Goal: Task Accomplishment & Management: Complete application form

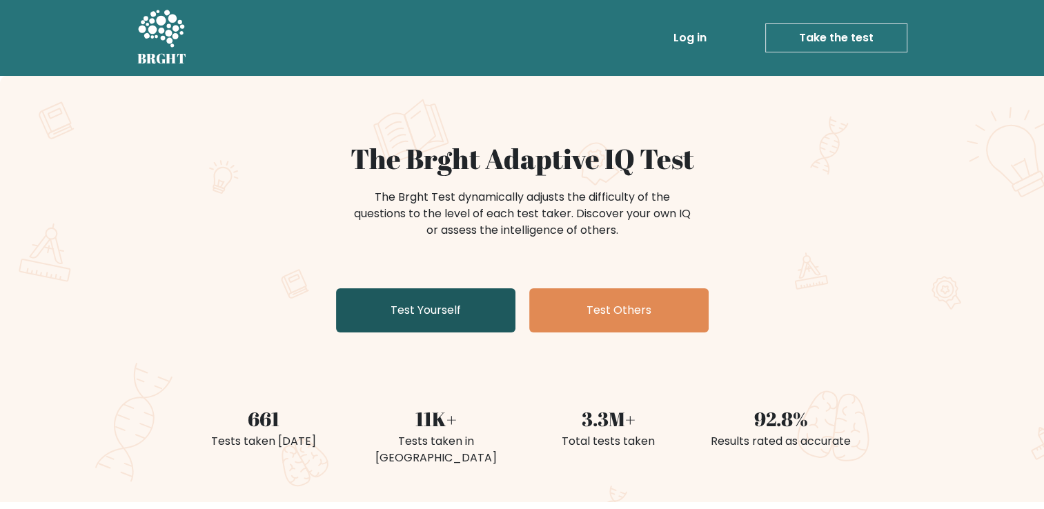
click at [441, 321] on link "Test Yourself" at bounding box center [425, 311] width 179 height 44
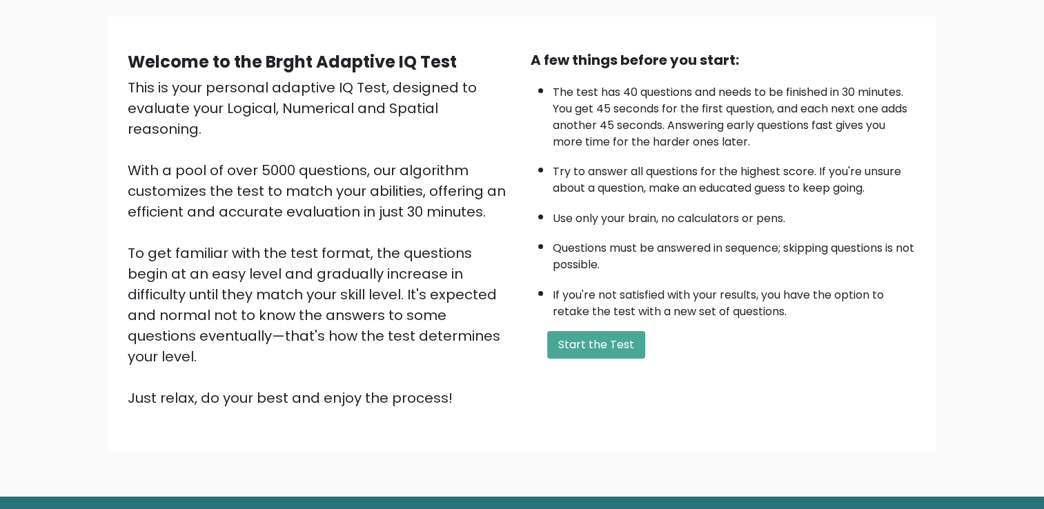
scroll to position [94, 0]
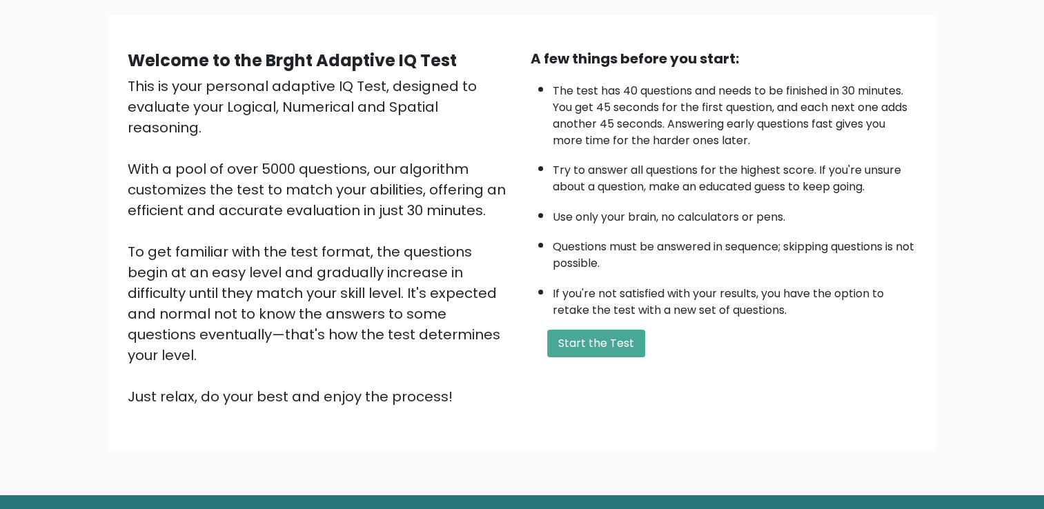
click at [904, 238] on li "Questions must be answered in sequence; skipping questions is not possible." at bounding box center [735, 252] width 365 height 40
click at [685, 330] on form "Start the Test" at bounding box center [724, 344] width 387 height 28
click at [623, 337] on button "Start the Test" at bounding box center [596, 344] width 98 height 28
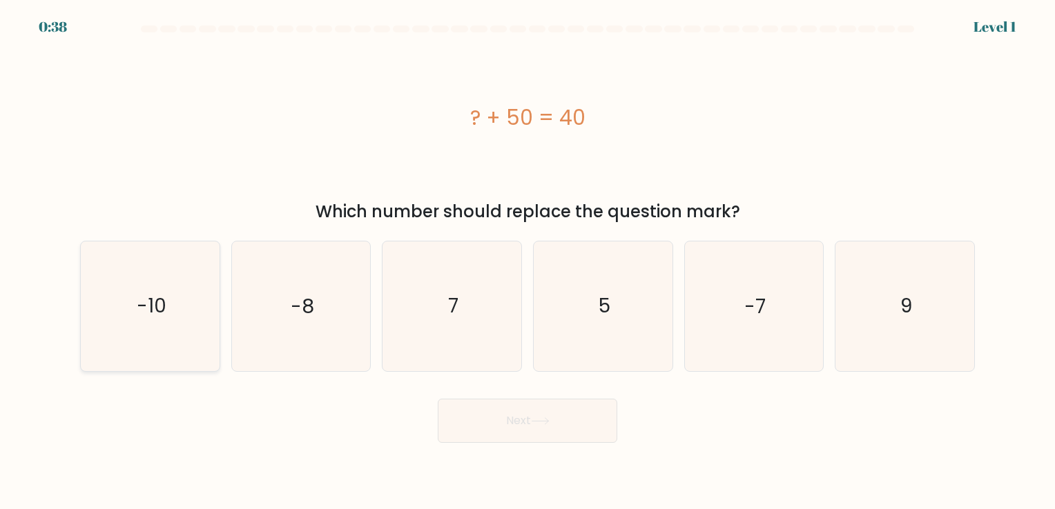
click at [202, 338] on icon "-10" at bounding box center [150, 306] width 129 height 129
click at [527, 262] on input "a. -10" at bounding box center [527, 258] width 1 height 7
radio input "true"
click at [510, 432] on button "Next" at bounding box center [527, 421] width 179 height 44
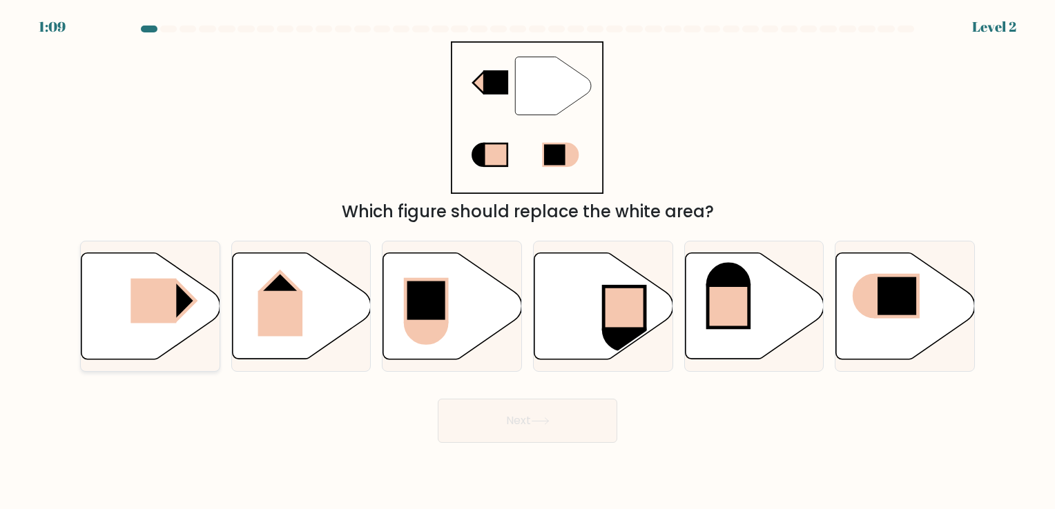
click at [155, 313] on rect at bounding box center [153, 300] width 46 height 45
click at [527, 262] on input "a." at bounding box center [527, 258] width 1 height 7
radio input "true"
click at [472, 423] on button "Next" at bounding box center [527, 421] width 179 height 44
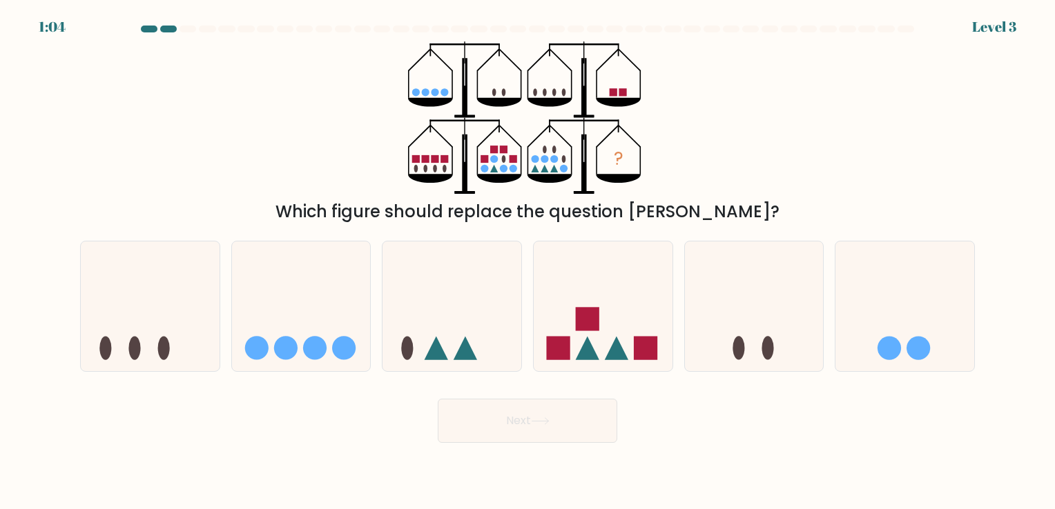
click at [599, 139] on icon "?" at bounding box center [527, 117] width 239 height 153
click at [647, 253] on icon at bounding box center [603, 306] width 139 height 115
click at [528, 255] on input "d." at bounding box center [527, 258] width 1 height 7
radio input "true"
click at [527, 429] on button "Next" at bounding box center [527, 421] width 179 height 44
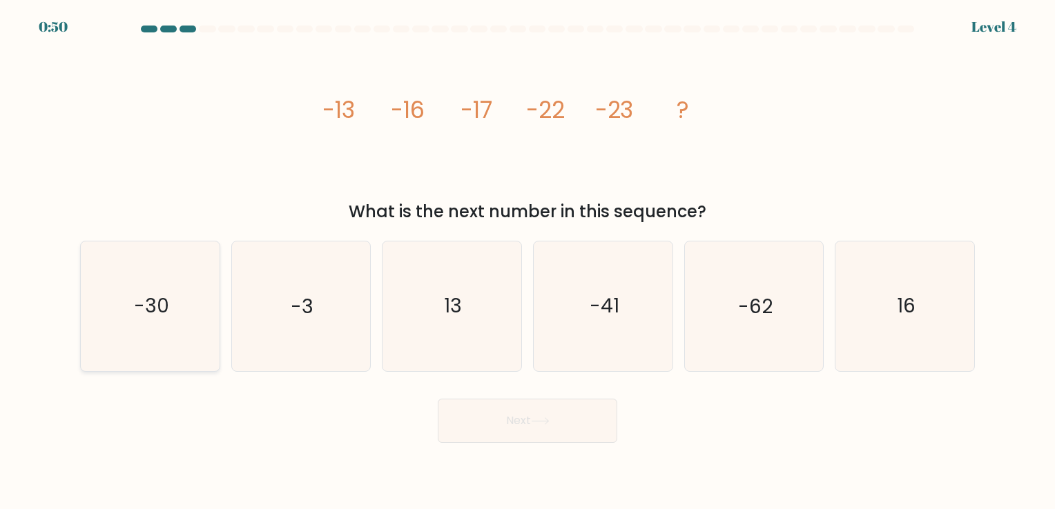
click at [213, 318] on icon "-30" at bounding box center [150, 306] width 129 height 129
click at [527, 262] on input "a. -30" at bounding box center [527, 258] width 1 height 7
radio input "true"
click at [470, 420] on button "Next" at bounding box center [527, 421] width 179 height 44
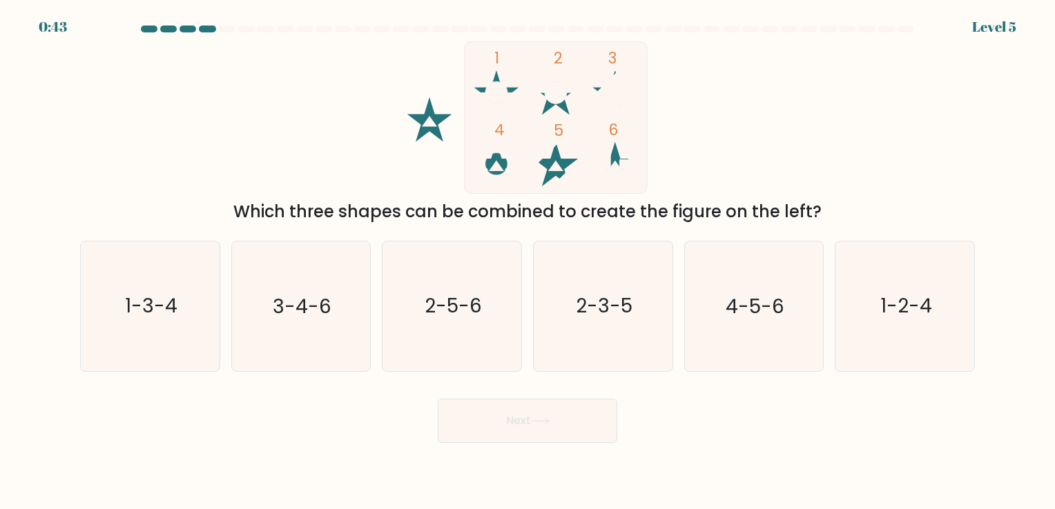
click at [492, 93] on circle at bounding box center [496, 92] width 22 height 22
click at [840, 369] on icon "1-2-4" at bounding box center [904, 306] width 129 height 129
click at [528, 262] on input "f. 1-2-4" at bounding box center [527, 258] width 1 height 7
radio input "true"
click at [597, 436] on button "Next" at bounding box center [527, 421] width 179 height 44
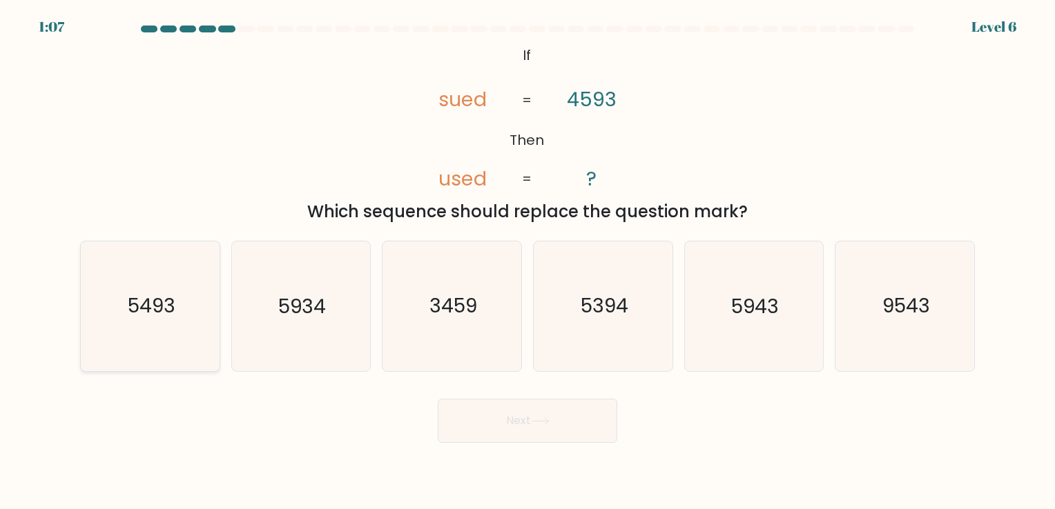
click at [163, 319] on text "5493" at bounding box center [152, 306] width 48 height 27
click at [527, 262] on input "a. 5493" at bounding box center [527, 258] width 1 height 7
radio input "true"
click at [479, 409] on button "Next" at bounding box center [527, 421] width 179 height 44
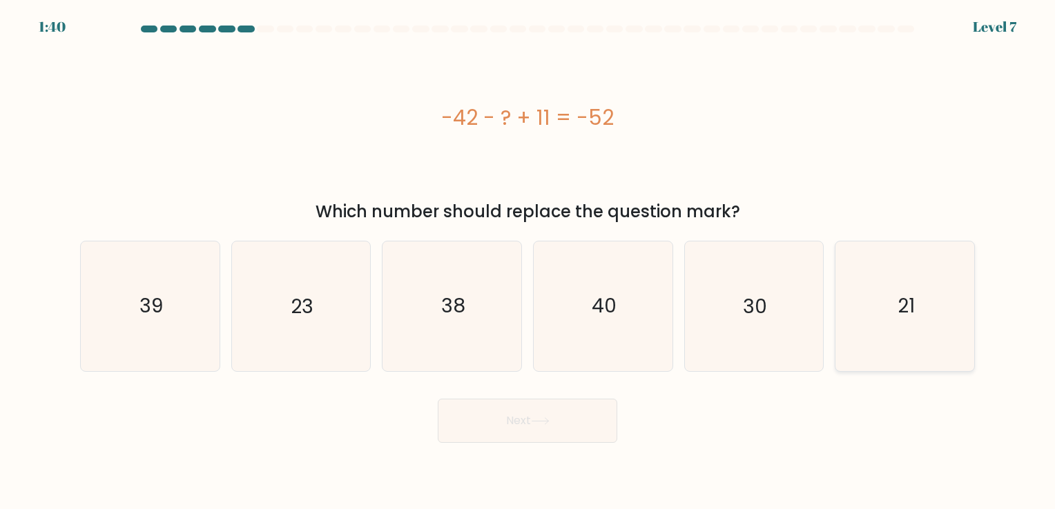
click at [942, 322] on icon "21" at bounding box center [904, 306] width 129 height 129
click at [528, 262] on input "f. 21" at bounding box center [527, 258] width 1 height 7
radio input "true"
click at [591, 434] on button "Next" at bounding box center [527, 421] width 179 height 44
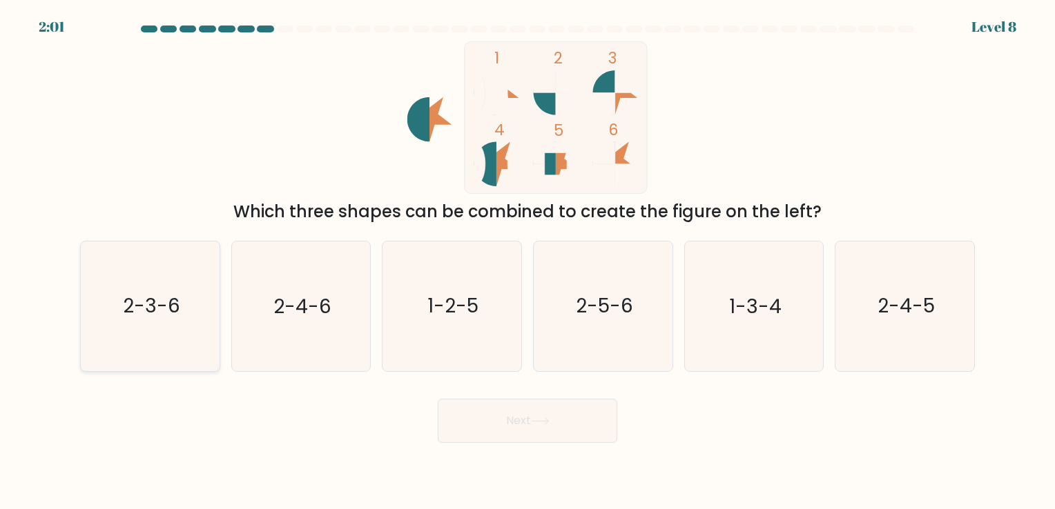
click at [137, 308] on text "2-3-6" at bounding box center [151, 306] width 57 height 27
click at [527, 262] on input "a. 2-3-6" at bounding box center [527, 258] width 1 height 7
radio input "true"
click at [478, 427] on button "Next" at bounding box center [527, 421] width 179 height 44
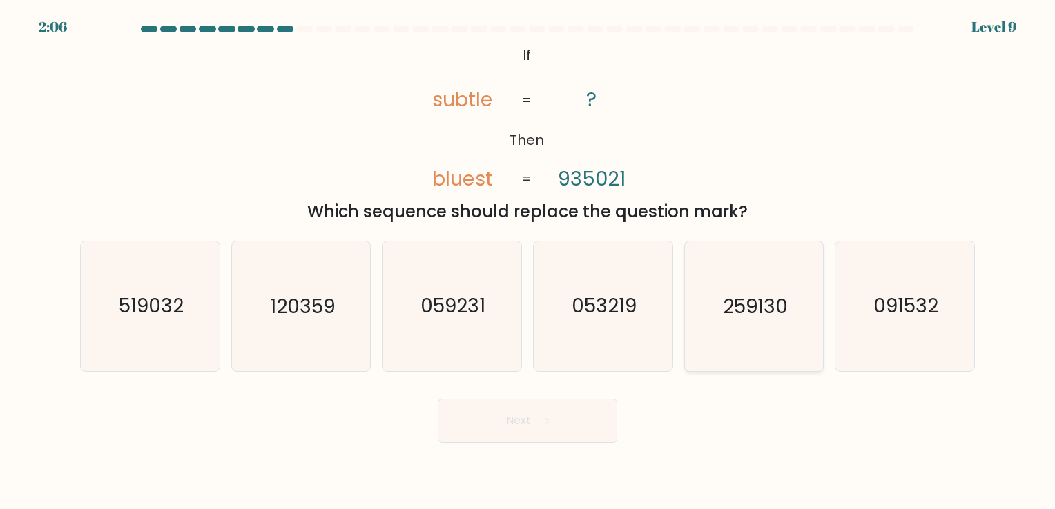
click at [728, 318] on text "259130" at bounding box center [755, 306] width 65 height 27
click at [528, 262] on input "e. 259130" at bounding box center [527, 258] width 1 height 7
radio input "true"
click at [579, 418] on button "Next" at bounding box center [527, 421] width 179 height 44
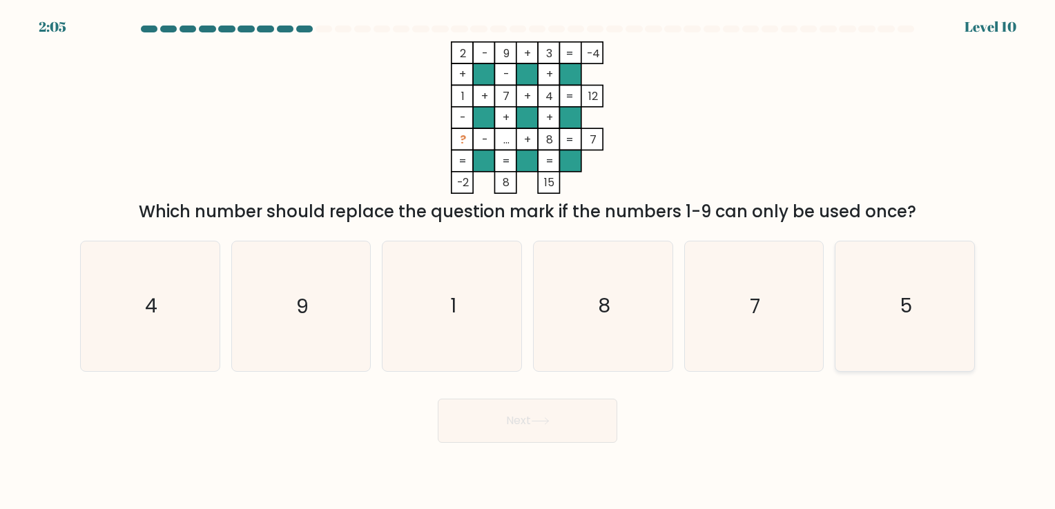
click at [931, 287] on icon "5" at bounding box center [904, 306] width 129 height 129
click at [528, 262] on input "f. 5" at bounding box center [527, 258] width 1 height 7
radio input "true"
click at [605, 430] on button "Next" at bounding box center [527, 421] width 179 height 44
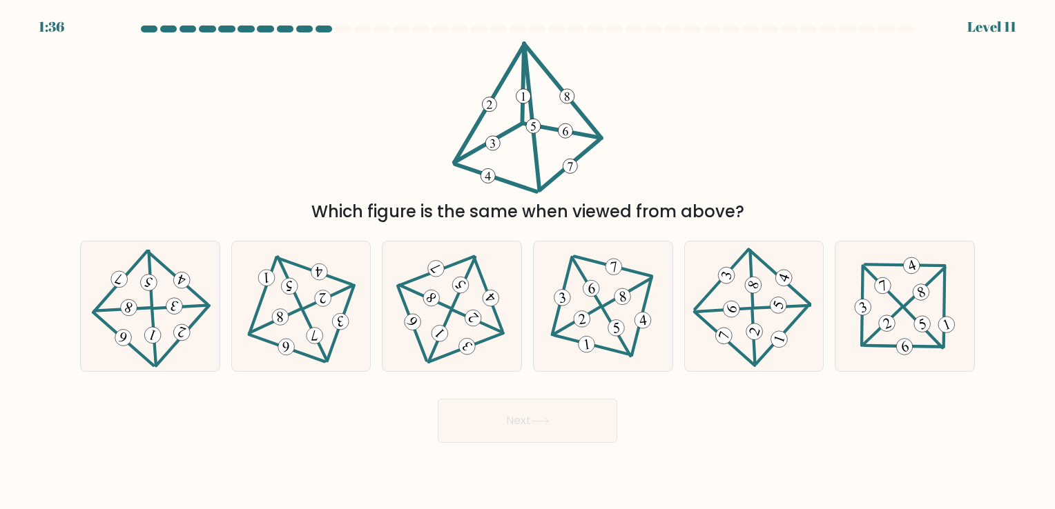
click at [1038, 477] on body "1:36 Level 11" at bounding box center [527, 254] width 1055 height 509
click at [438, 282] on icon at bounding box center [452, 307] width 106 height 104
click at [527, 262] on input "c." at bounding box center [527, 258] width 1 height 7
radio input "true"
click at [494, 429] on button "Next" at bounding box center [527, 421] width 179 height 44
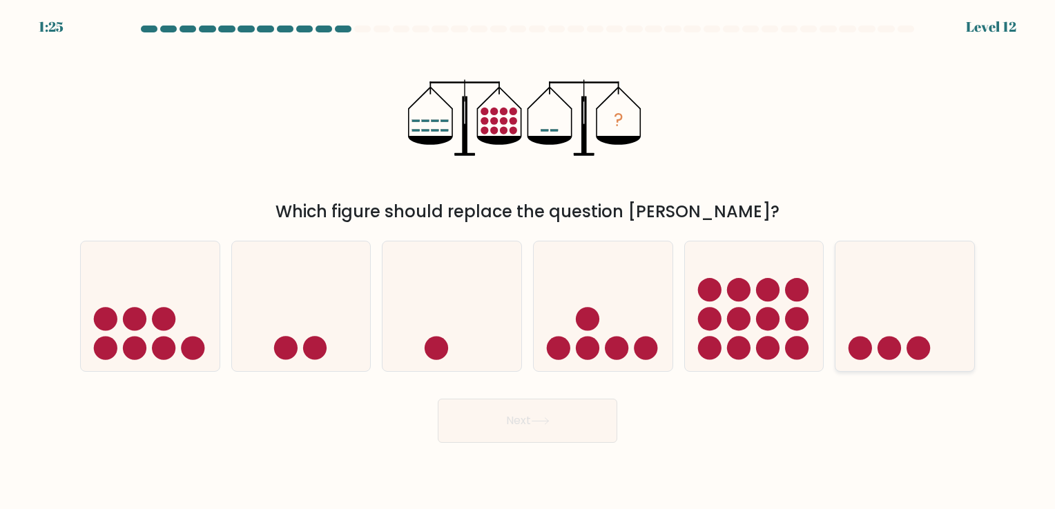
click at [962, 294] on icon at bounding box center [904, 306] width 139 height 115
click at [528, 262] on input "f." at bounding box center [527, 258] width 1 height 7
radio input "true"
click at [591, 431] on button "Next" at bounding box center [527, 421] width 179 height 44
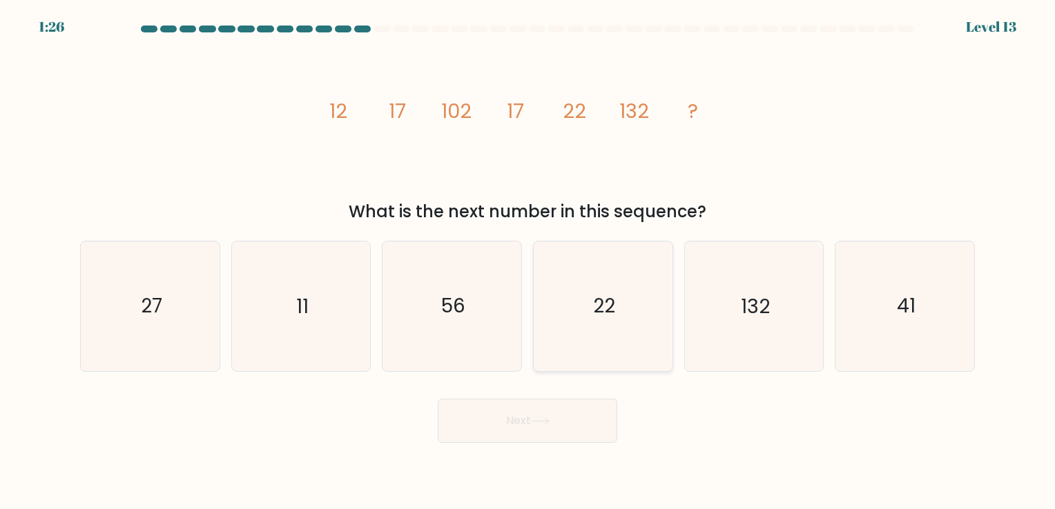
click at [612, 304] on text "22" at bounding box center [604, 306] width 22 height 27
click at [528, 262] on input "d. 22" at bounding box center [527, 258] width 1 height 7
radio input "true"
click at [545, 414] on button "Next" at bounding box center [527, 421] width 179 height 44
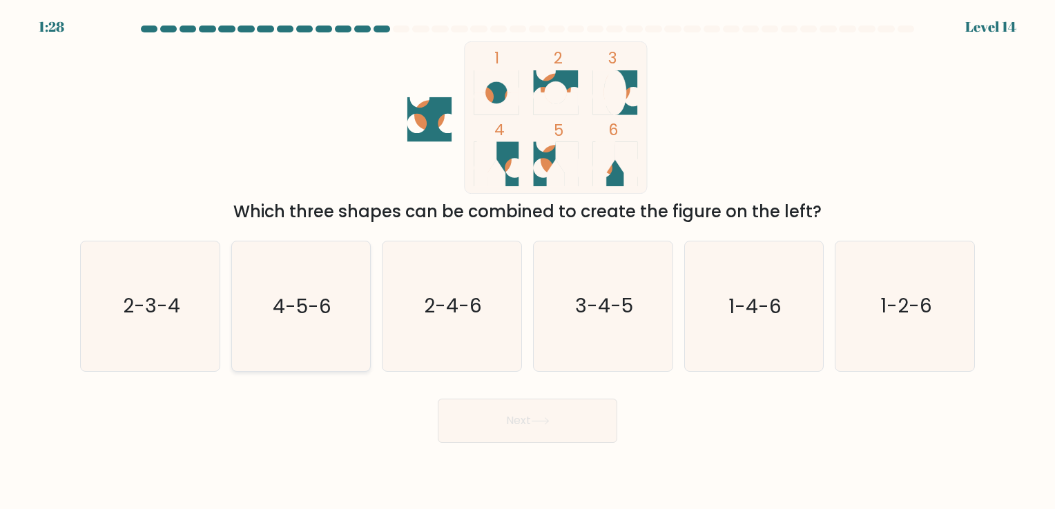
click at [336, 333] on icon "4-5-6" at bounding box center [300, 306] width 129 height 129
click at [527, 262] on input "b. 4-5-6" at bounding box center [527, 258] width 1 height 7
radio input "true"
click at [503, 418] on button "Next" at bounding box center [527, 421] width 179 height 44
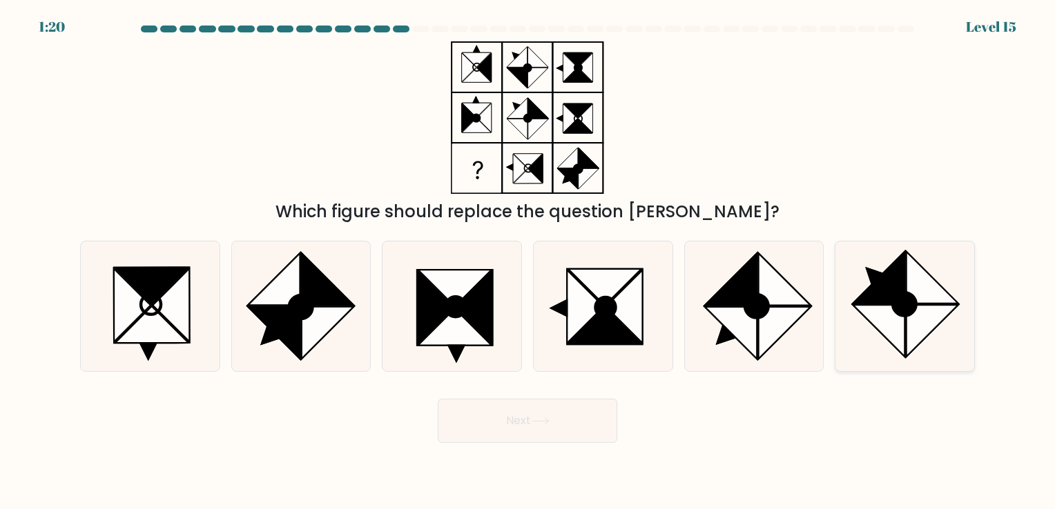
click at [962, 305] on icon at bounding box center [904, 306] width 129 height 129
click at [528, 262] on input "f." at bounding box center [527, 258] width 1 height 7
radio input "true"
click at [613, 434] on button "Next" at bounding box center [527, 421] width 179 height 44
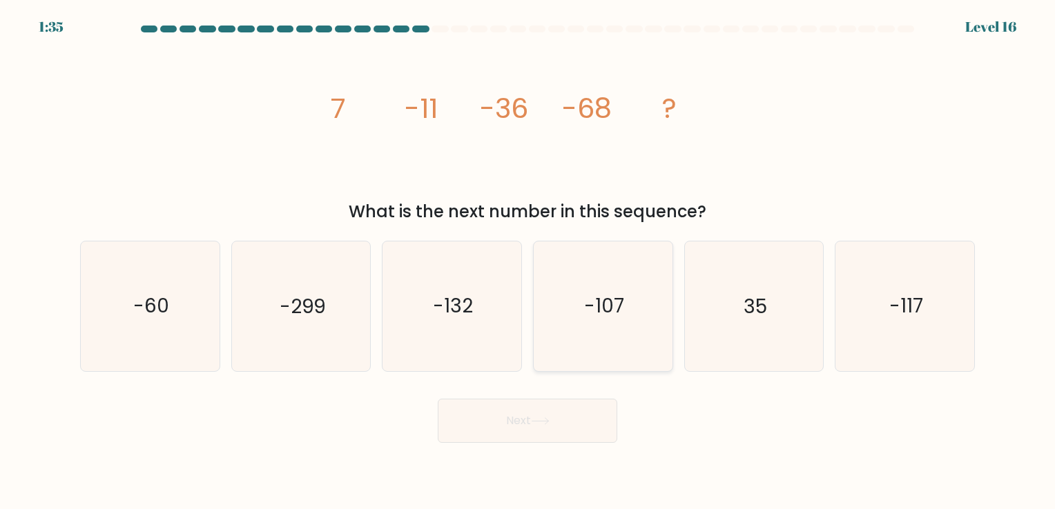
click at [574, 273] on icon "-107" at bounding box center [602, 306] width 129 height 129
click at [528, 262] on input "d. -107" at bounding box center [527, 258] width 1 height 7
radio input "true"
click at [538, 427] on button "Next" at bounding box center [527, 421] width 179 height 44
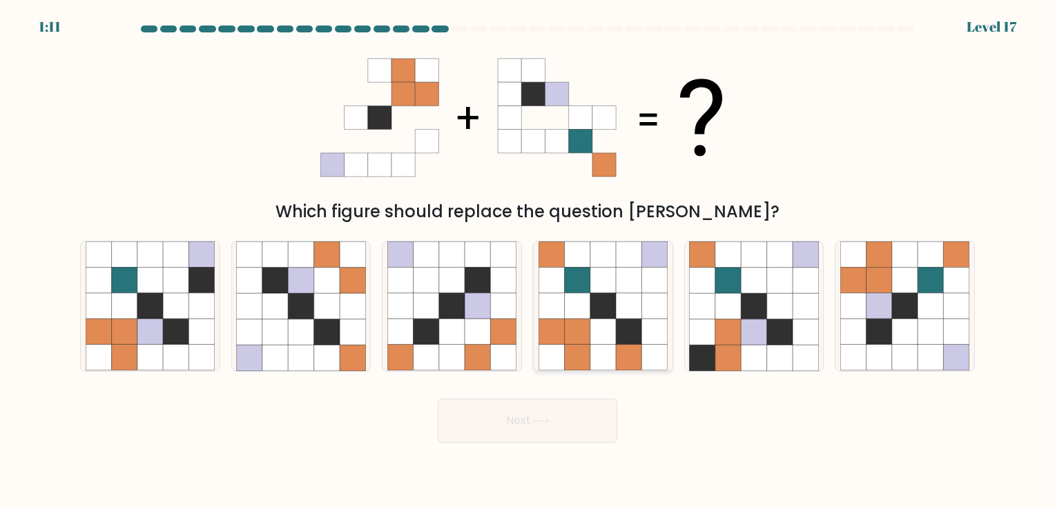
click at [594, 310] on icon at bounding box center [603, 306] width 26 height 26
click at [528, 262] on input "d." at bounding box center [527, 258] width 1 height 7
radio input "true"
click at [554, 424] on button "Next" at bounding box center [527, 421] width 179 height 44
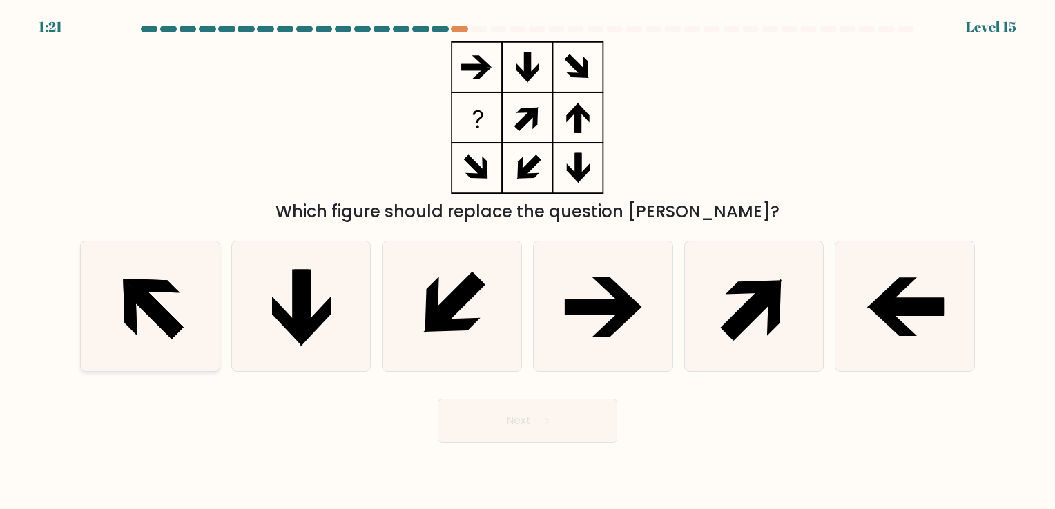
click at [208, 330] on icon at bounding box center [150, 306] width 129 height 129
click at [527, 262] on input "a." at bounding box center [527, 258] width 1 height 7
radio input "true"
click at [497, 436] on button "Next" at bounding box center [527, 421] width 179 height 44
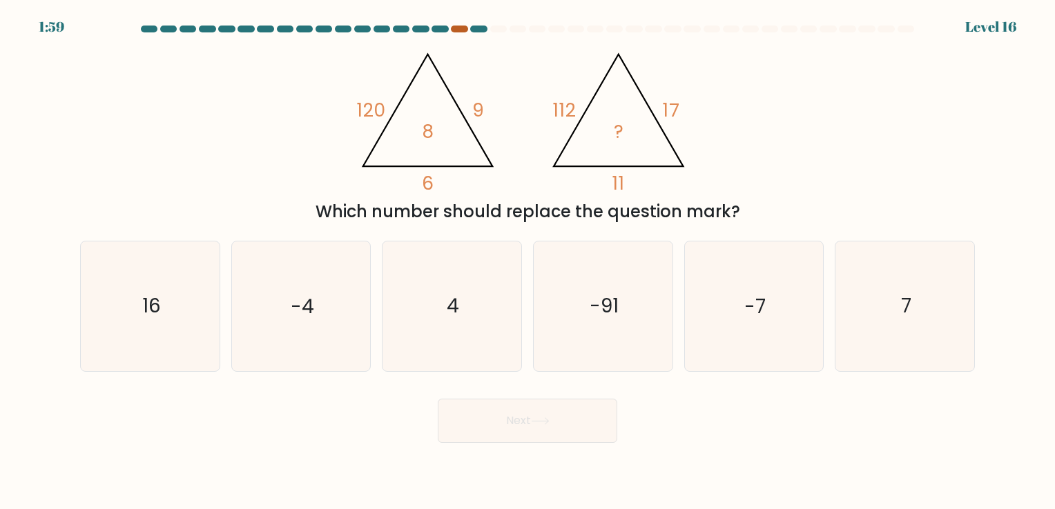
click at [459, 31] on div at bounding box center [459, 29] width 17 height 7
click at [436, 327] on icon "4" at bounding box center [451, 306] width 129 height 129
click at [527, 262] on input "c. 4" at bounding box center [527, 258] width 1 height 7
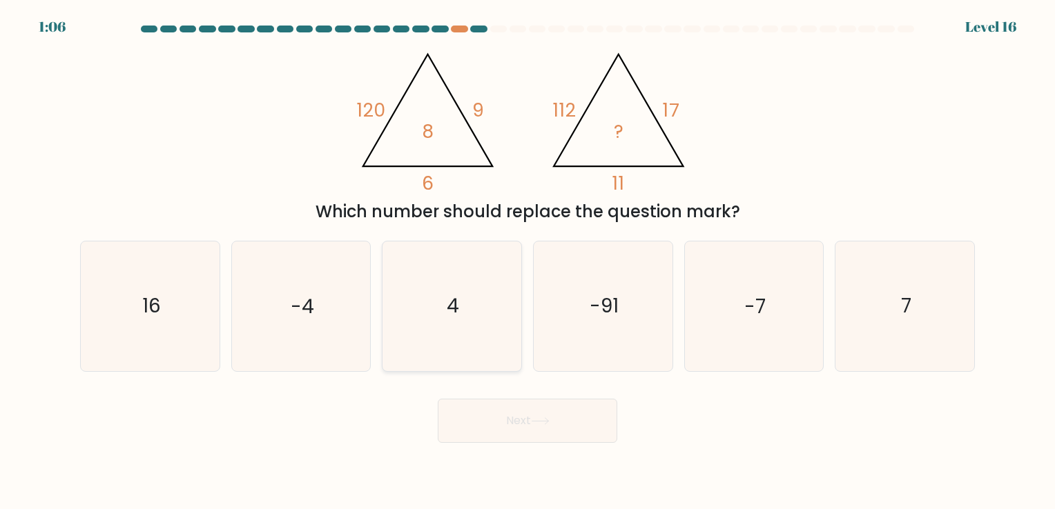
radio input "true"
click at [507, 416] on button "Next" at bounding box center [527, 421] width 179 height 44
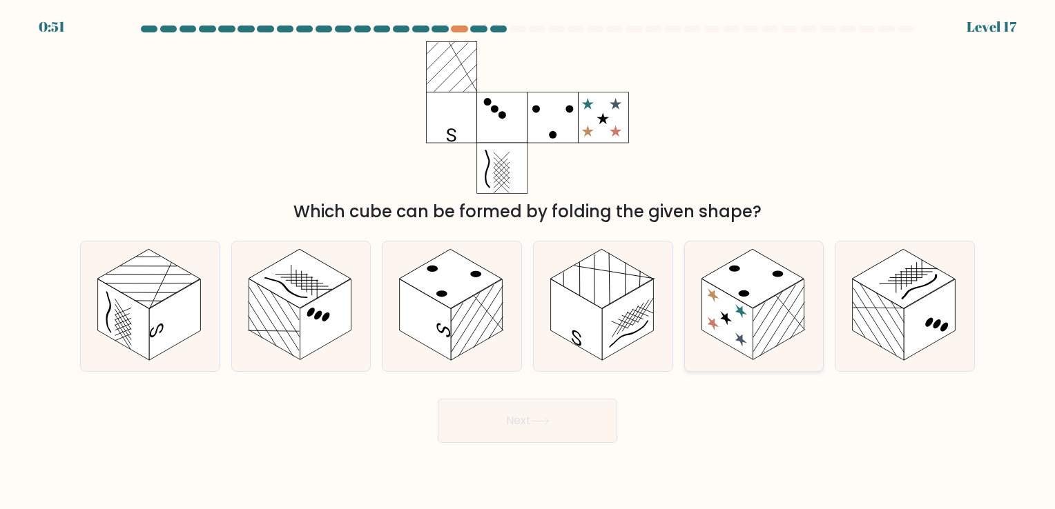
click at [748, 324] on rect at bounding box center [726, 320] width 51 height 81
click at [528, 262] on input "e." at bounding box center [527, 258] width 1 height 7
radio input "true"
click at [569, 407] on button "Next" at bounding box center [527, 421] width 179 height 44
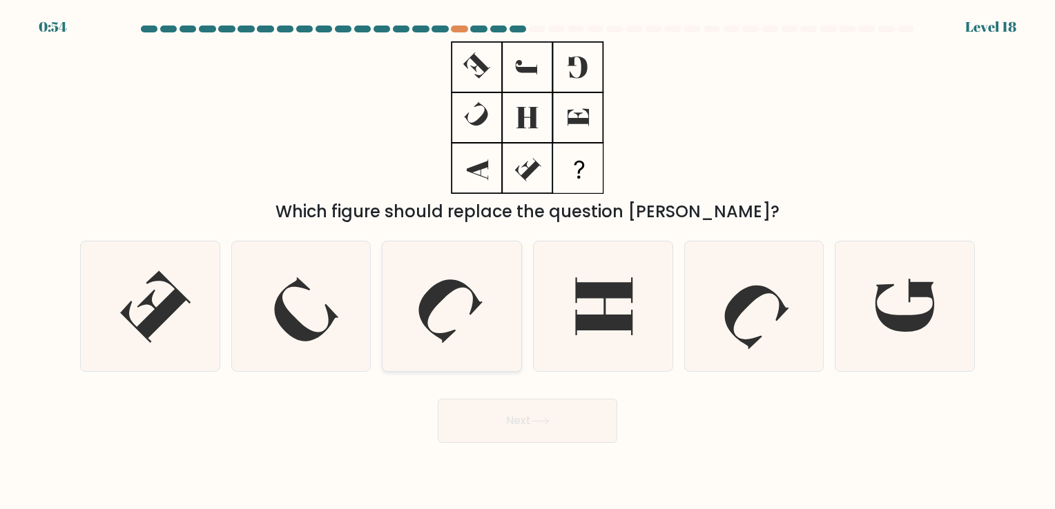
click at [420, 344] on icon at bounding box center [451, 306] width 129 height 129
click at [527, 262] on input "c." at bounding box center [527, 258] width 1 height 7
radio input "true"
click at [307, 342] on icon at bounding box center [300, 306] width 129 height 129
click at [527, 262] on input "b." at bounding box center [527, 258] width 1 height 7
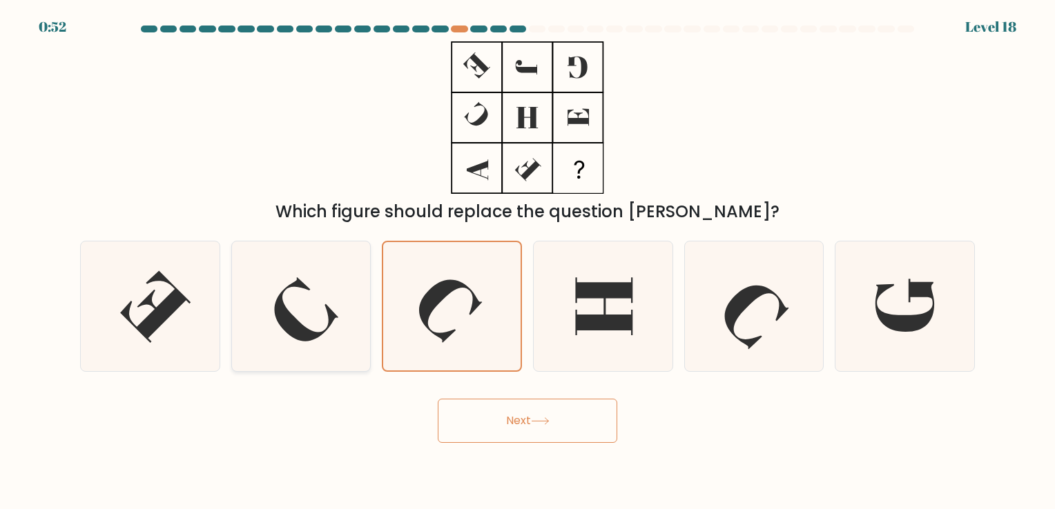
radio input "true"
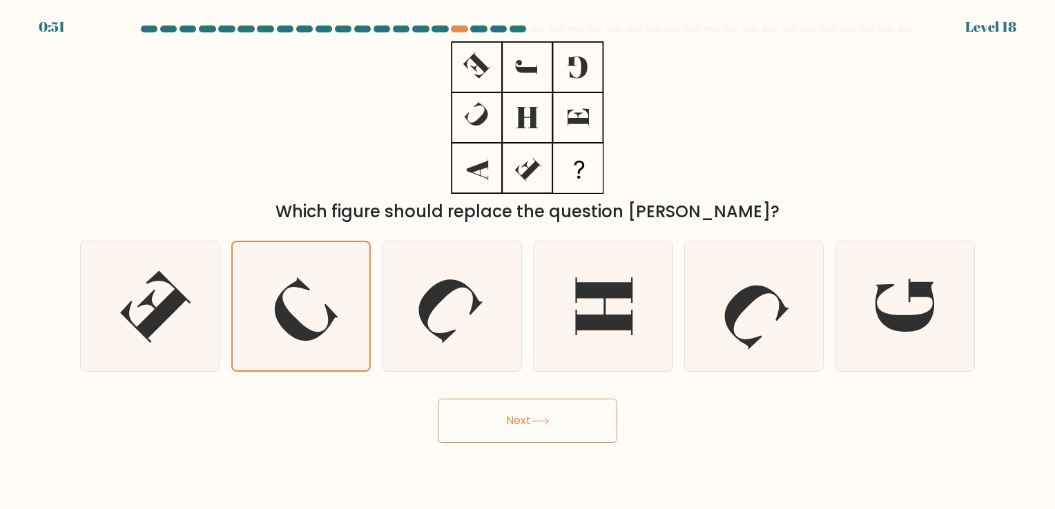
click at [463, 436] on button "Next" at bounding box center [527, 421] width 179 height 44
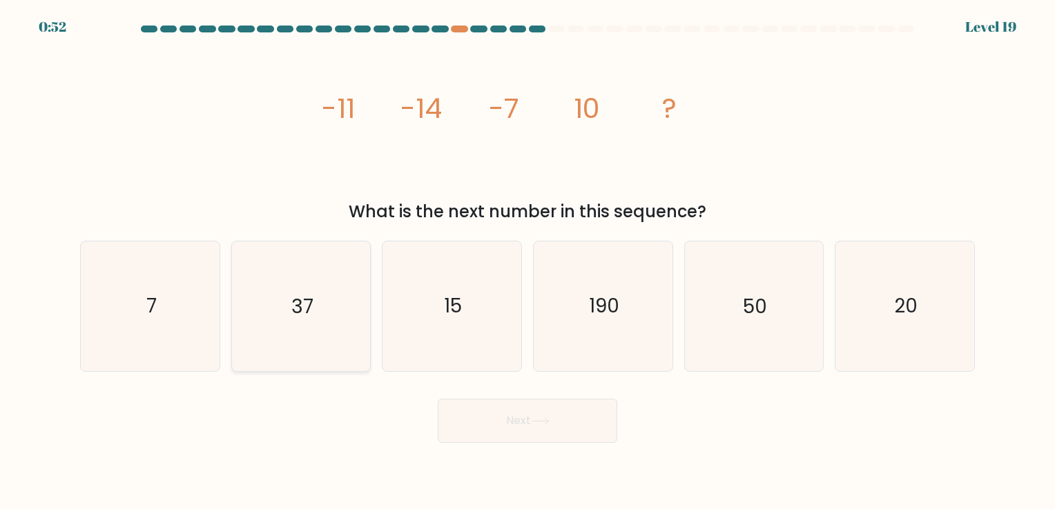
click at [366, 293] on div "37" at bounding box center [301, 306] width 140 height 130
click at [527, 262] on input "b. 37" at bounding box center [527, 258] width 1 height 7
radio input "true"
click at [497, 409] on button "Next" at bounding box center [527, 421] width 179 height 44
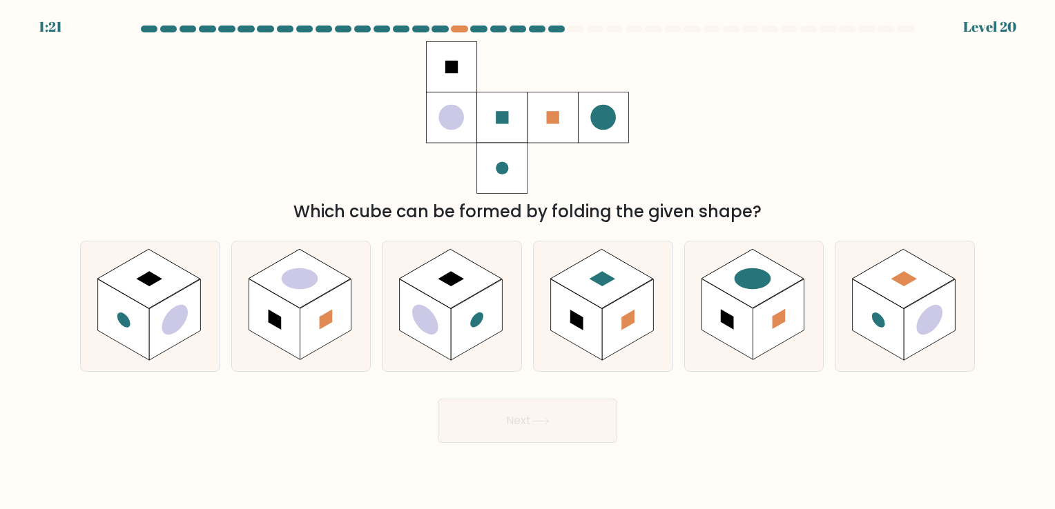
click at [733, 142] on div "Which cube can be formed by folding the given shape?" at bounding box center [527, 132] width 911 height 183
click at [619, 340] on rect at bounding box center [627, 320] width 51 height 81
click at [528, 262] on input "d." at bounding box center [527, 258] width 1 height 7
radio input "true"
click at [579, 421] on button "Next" at bounding box center [527, 421] width 179 height 44
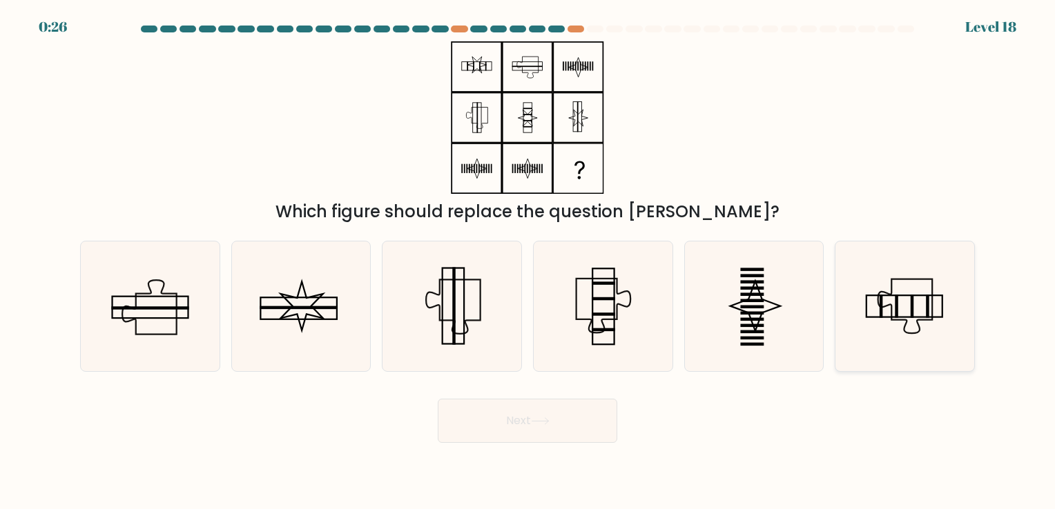
click at [886, 285] on icon at bounding box center [904, 306] width 129 height 129
click at [528, 262] on input "f." at bounding box center [527, 258] width 1 height 7
radio input "true"
click at [567, 423] on button "Next" at bounding box center [527, 421] width 179 height 44
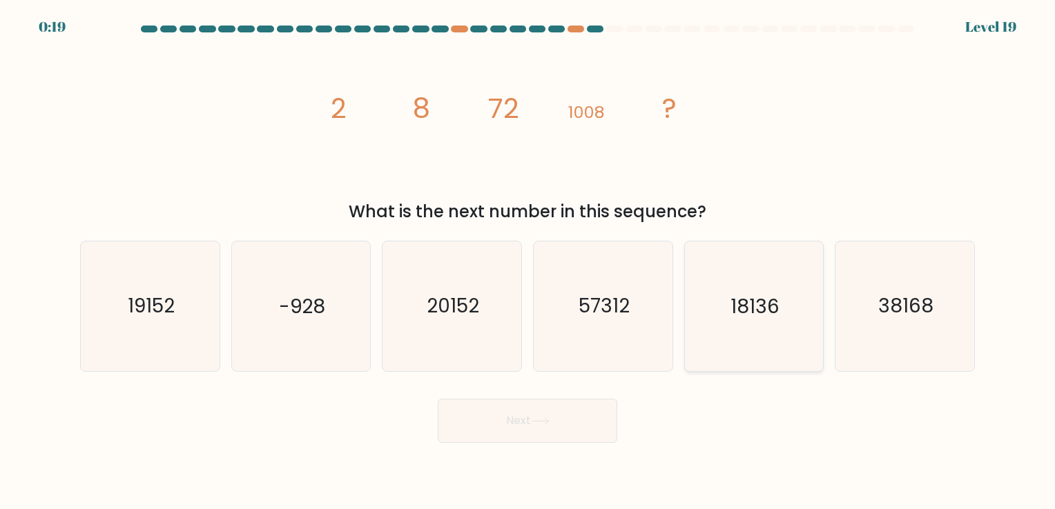
click at [761, 275] on icon "18136" at bounding box center [753, 306] width 129 height 129
click at [528, 262] on input "e. 18136" at bounding box center [527, 258] width 1 height 7
radio input "true"
click at [566, 418] on button "Next" at bounding box center [527, 421] width 179 height 44
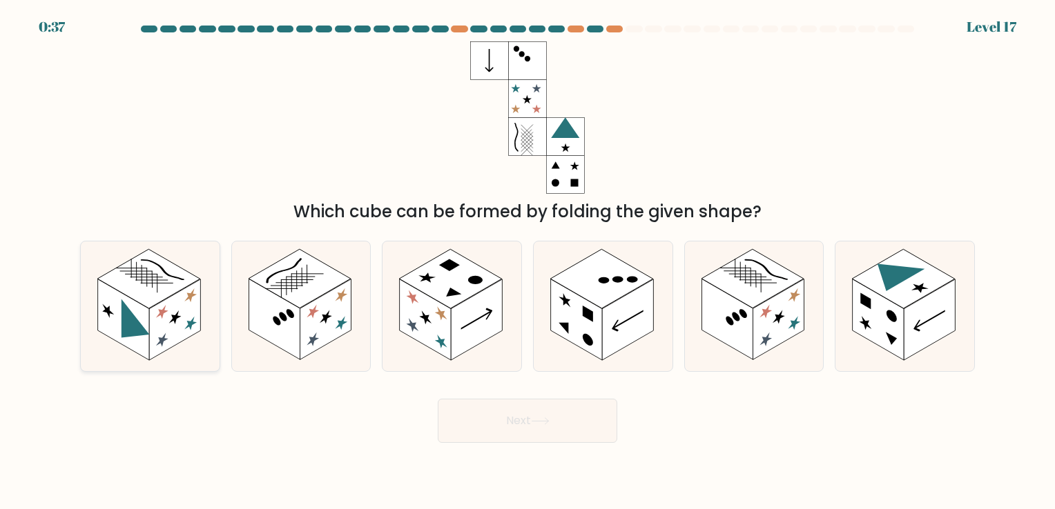
click at [150, 321] on rect at bounding box center [174, 320] width 51 height 81
click at [527, 262] on input "a." at bounding box center [527, 258] width 1 height 7
radio input "true"
click at [448, 420] on button "Next" at bounding box center [527, 421] width 179 height 44
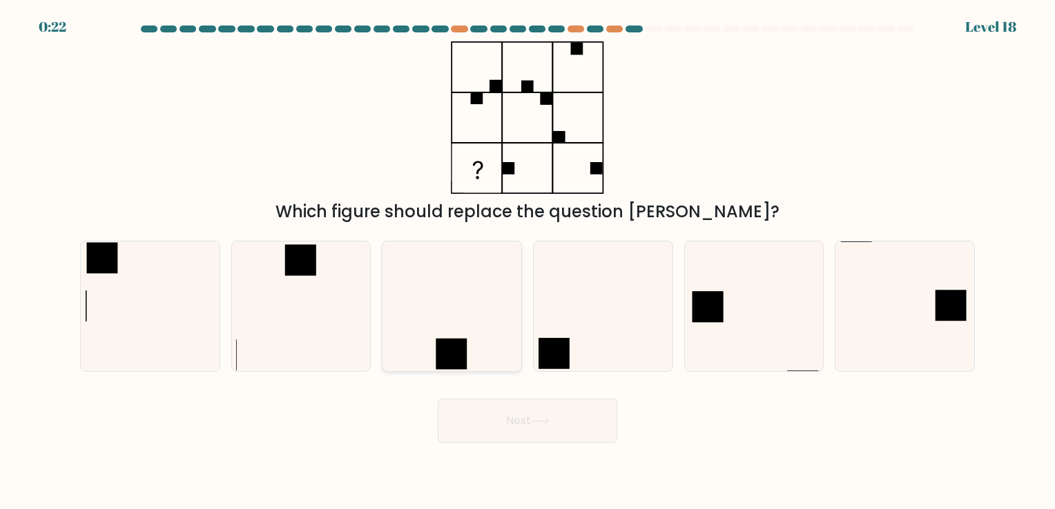
click at [443, 345] on rect at bounding box center [451, 354] width 31 height 31
click at [527, 262] on input "c." at bounding box center [527, 258] width 1 height 7
radio input "true"
click at [500, 421] on button "Next" at bounding box center [527, 421] width 179 height 44
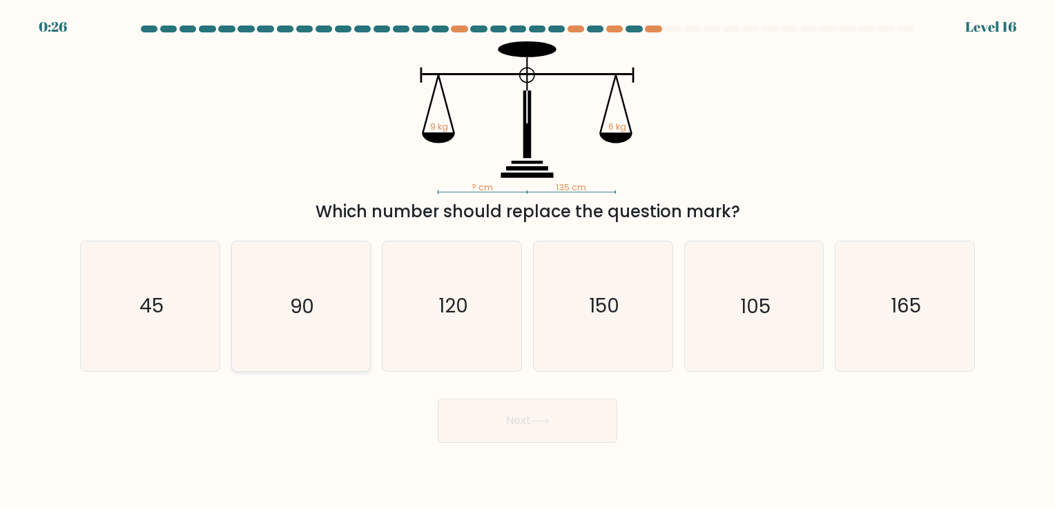
click at [309, 284] on icon "90" at bounding box center [300, 306] width 129 height 129
click at [527, 262] on input "b. 90" at bounding box center [527, 258] width 1 height 7
radio input "true"
click at [538, 418] on icon at bounding box center [540, 422] width 19 height 8
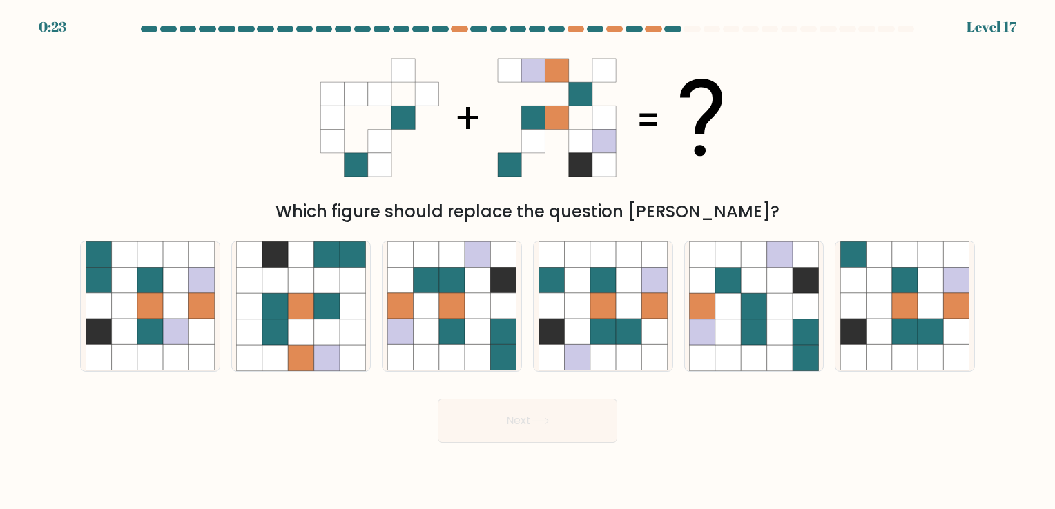
click at [275, 436] on div "Next" at bounding box center [527, 416] width 911 height 55
click at [320, 310] on icon at bounding box center [327, 306] width 26 height 26
click at [527, 262] on input "b." at bounding box center [527, 258] width 1 height 7
radio input "true"
click at [485, 421] on button "Next" at bounding box center [527, 421] width 179 height 44
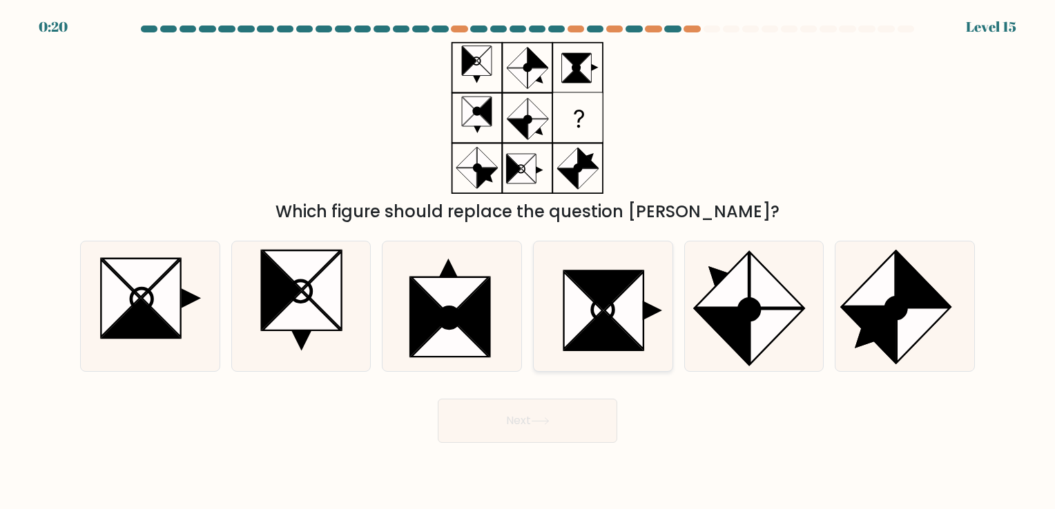
click at [626, 313] on icon at bounding box center [624, 311] width 39 height 77
click at [528, 262] on input "d." at bounding box center [527, 258] width 1 height 7
radio input "true"
click at [513, 420] on button "Next" at bounding box center [527, 421] width 179 height 44
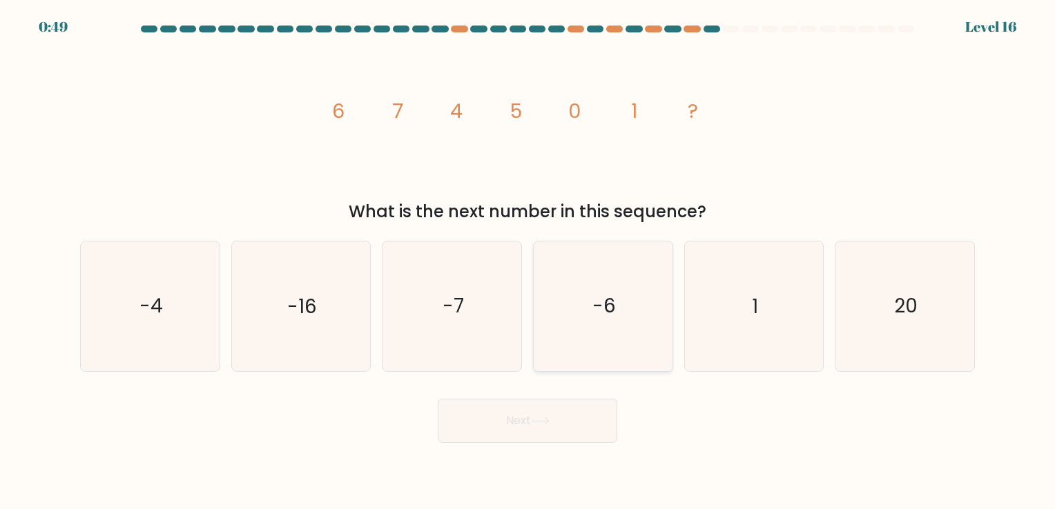
click at [655, 312] on icon "-6" at bounding box center [602, 306] width 129 height 129
click at [528, 262] on input "d. -6" at bounding box center [527, 258] width 1 height 7
radio input "true"
click at [550, 417] on button "Next" at bounding box center [527, 421] width 179 height 44
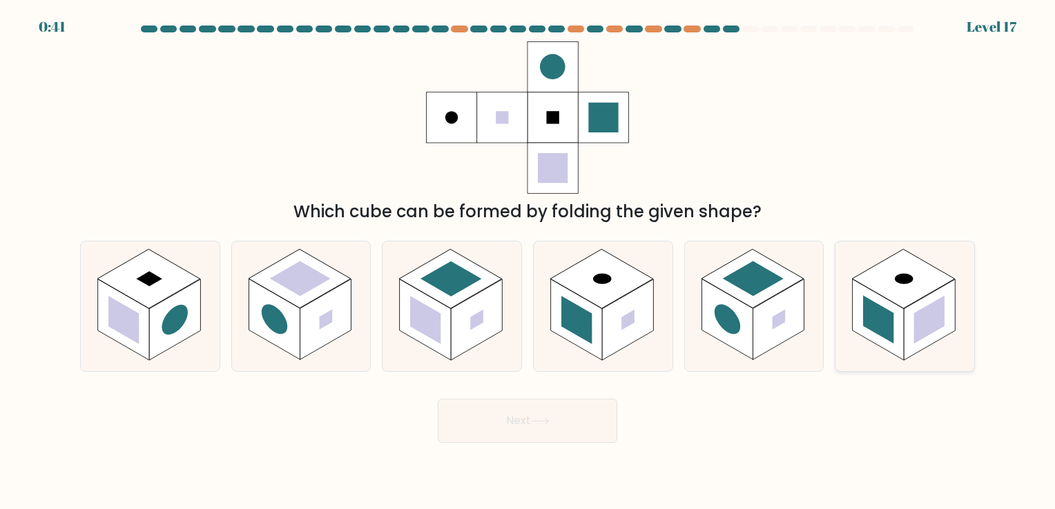
click at [933, 333] on rect at bounding box center [929, 320] width 51 height 81
click at [528, 262] on input "f." at bounding box center [527, 258] width 1 height 7
radio input "true"
click at [587, 430] on button "Next" at bounding box center [527, 421] width 179 height 44
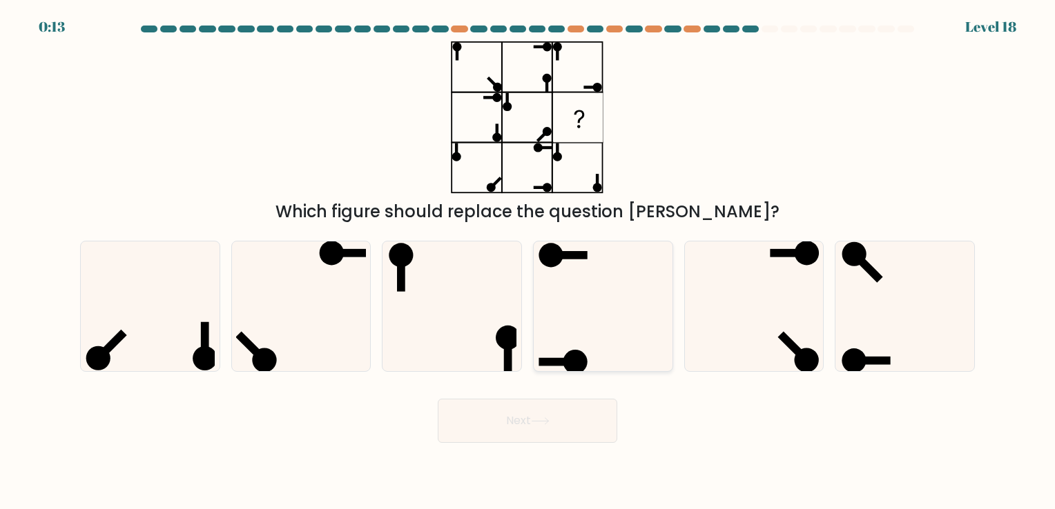
click at [590, 300] on icon at bounding box center [602, 306] width 129 height 129
click at [528, 262] on input "d." at bounding box center [527, 258] width 1 height 7
radio input "true"
click at [550, 418] on icon at bounding box center [540, 422] width 19 height 8
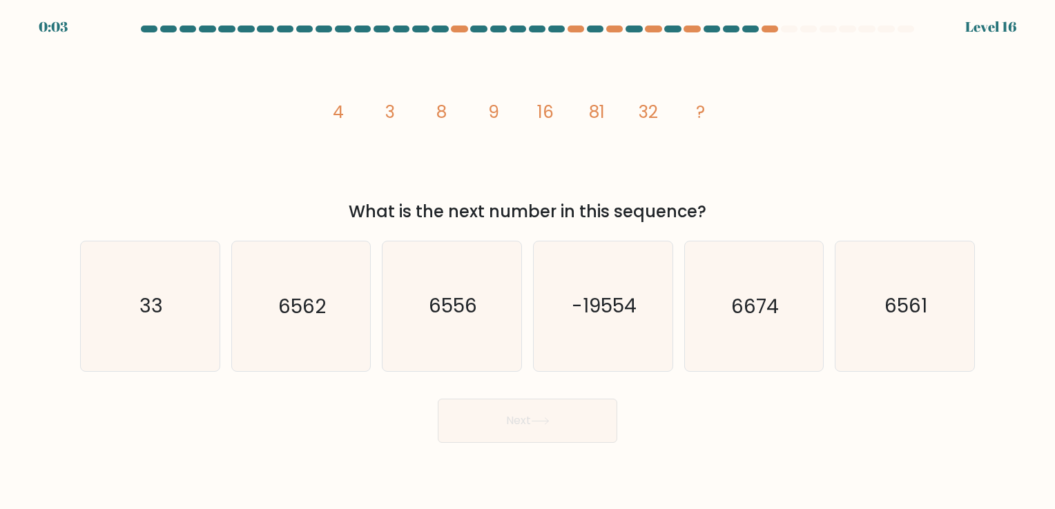
click at [953, 236] on div "a. 33 b. 6562" at bounding box center [528, 301] width 906 height 142
click at [850, 336] on icon "6561" at bounding box center [904, 306] width 129 height 129
click at [528, 262] on input "f. 6561" at bounding box center [527, 258] width 1 height 7
radio input "true"
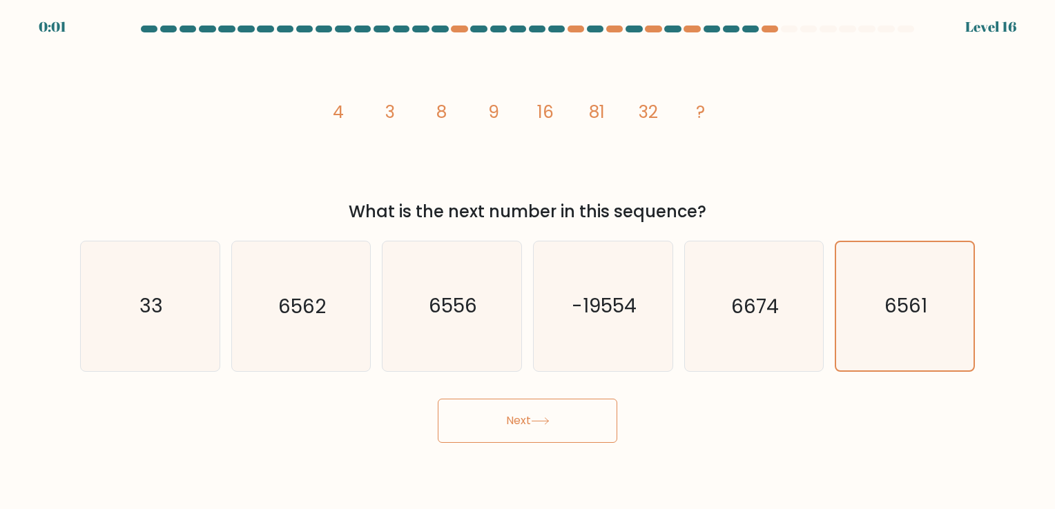
click at [570, 407] on button "Next" at bounding box center [527, 421] width 179 height 44
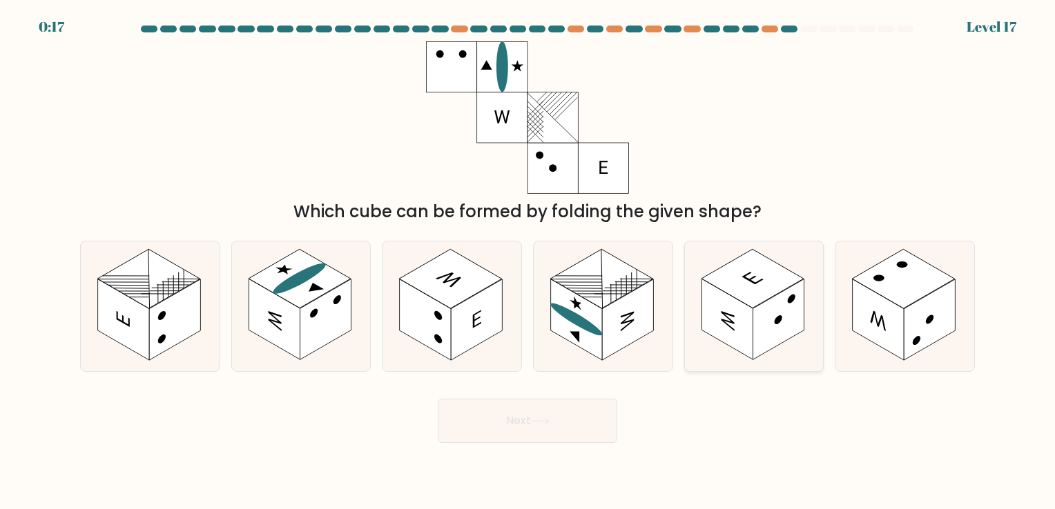
click at [777, 308] on rect at bounding box center [777, 320] width 51 height 81
click at [528, 262] on input "e." at bounding box center [527, 258] width 1 height 7
radio input "true"
click at [538, 421] on icon at bounding box center [540, 422] width 19 height 8
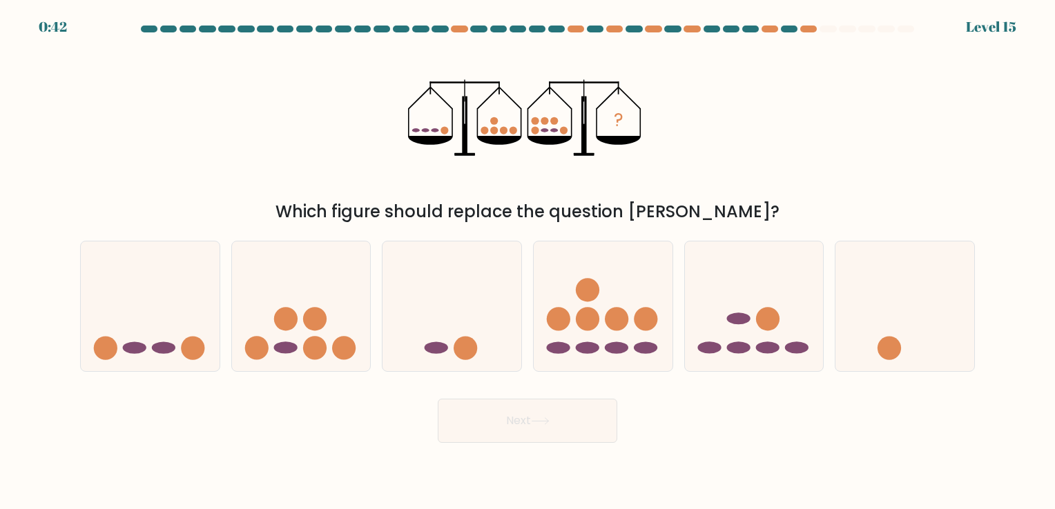
click at [538, 184] on icon "?" at bounding box center [527, 117] width 239 height 153
click at [718, 272] on icon at bounding box center [754, 306] width 139 height 115
click at [528, 262] on input "e." at bounding box center [527, 258] width 1 height 7
radio input "true"
click at [574, 416] on button "Next" at bounding box center [527, 421] width 179 height 44
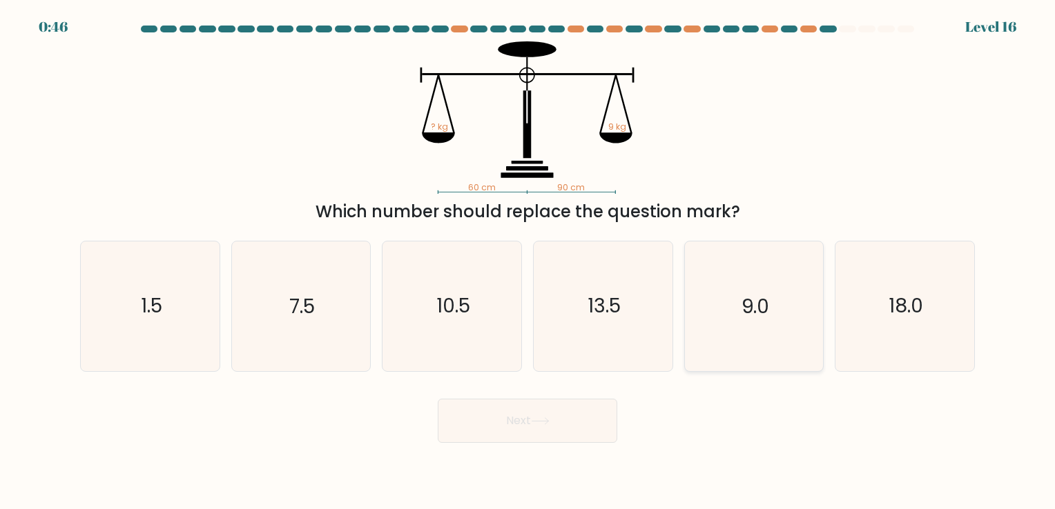
click at [757, 271] on icon "9.0" at bounding box center [753, 306] width 129 height 129
click at [528, 262] on input "e. 9.0" at bounding box center [527, 258] width 1 height 7
radio input "true"
click at [552, 426] on button "Next" at bounding box center [527, 421] width 179 height 44
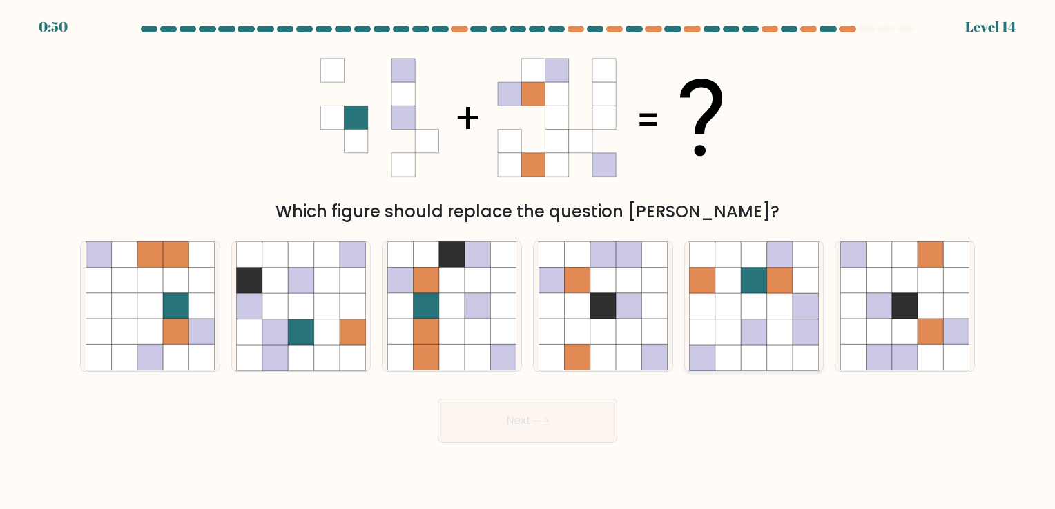
click at [770, 315] on icon at bounding box center [780, 306] width 26 height 26
click at [528, 262] on input "e." at bounding box center [527, 258] width 1 height 7
radio input "true"
click at [513, 431] on button "Next" at bounding box center [527, 421] width 179 height 44
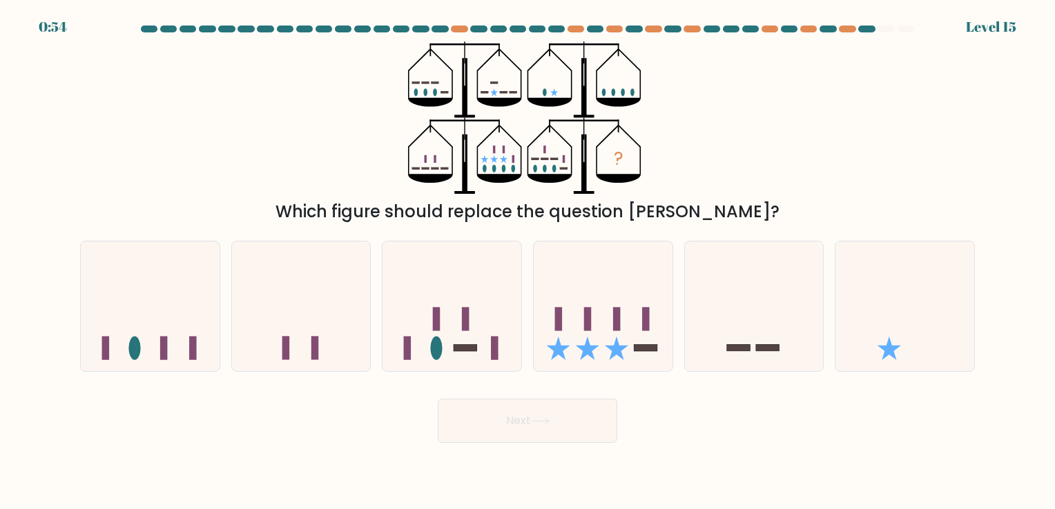
click at [422, 87] on icon "?" at bounding box center [527, 117] width 239 height 153
click at [727, 139] on div "? Which figure should replace the question mark?" at bounding box center [527, 132] width 911 height 183
click at [603, 308] on icon at bounding box center [603, 306] width 139 height 115
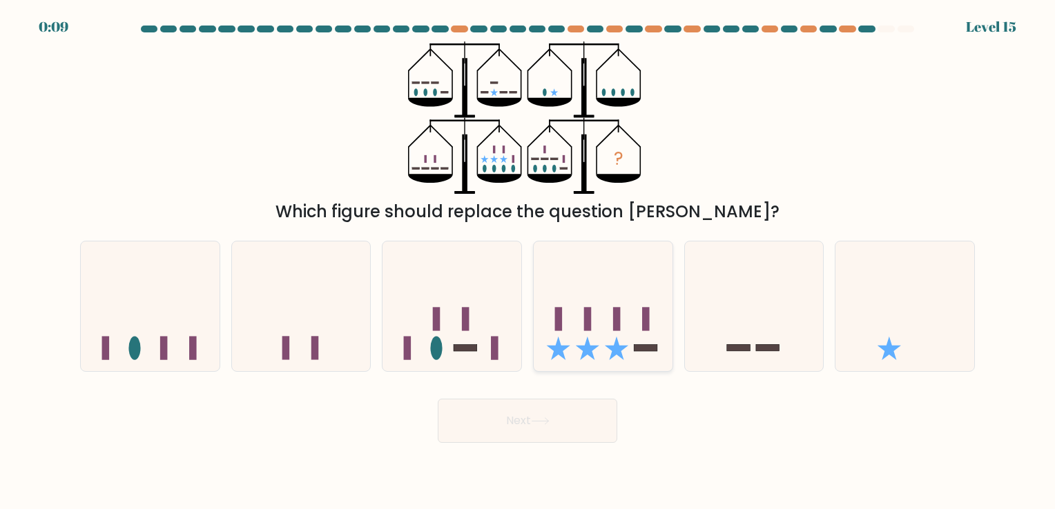
click at [528, 262] on input "d." at bounding box center [527, 258] width 1 height 7
radio input "true"
click at [525, 420] on button "Next" at bounding box center [527, 421] width 179 height 44
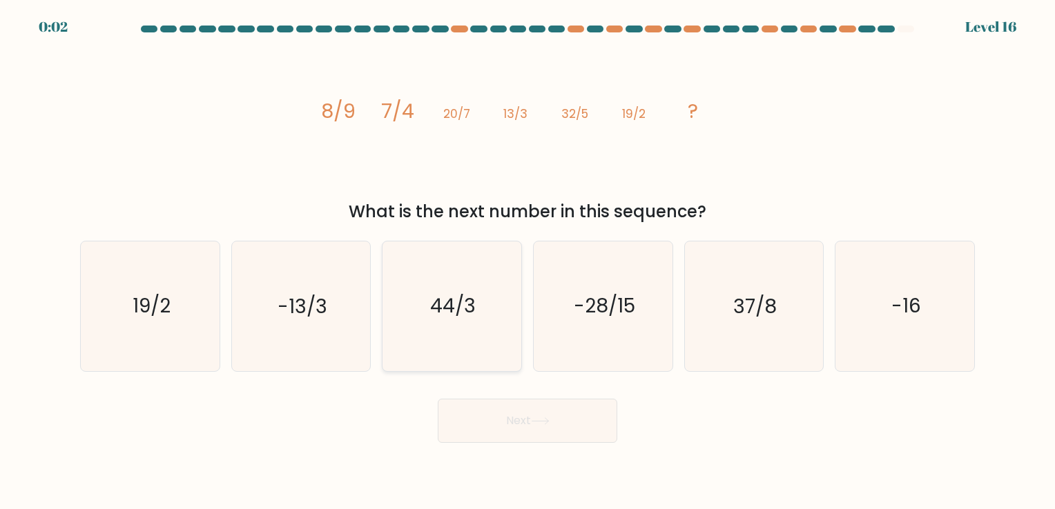
click at [490, 318] on icon "44/3" at bounding box center [451, 306] width 129 height 129
click at [527, 262] on input "c. 44/3" at bounding box center [527, 258] width 1 height 7
radio input "true"
click at [524, 427] on button "Next" at bounding box center [527, 421] width 179 height 44
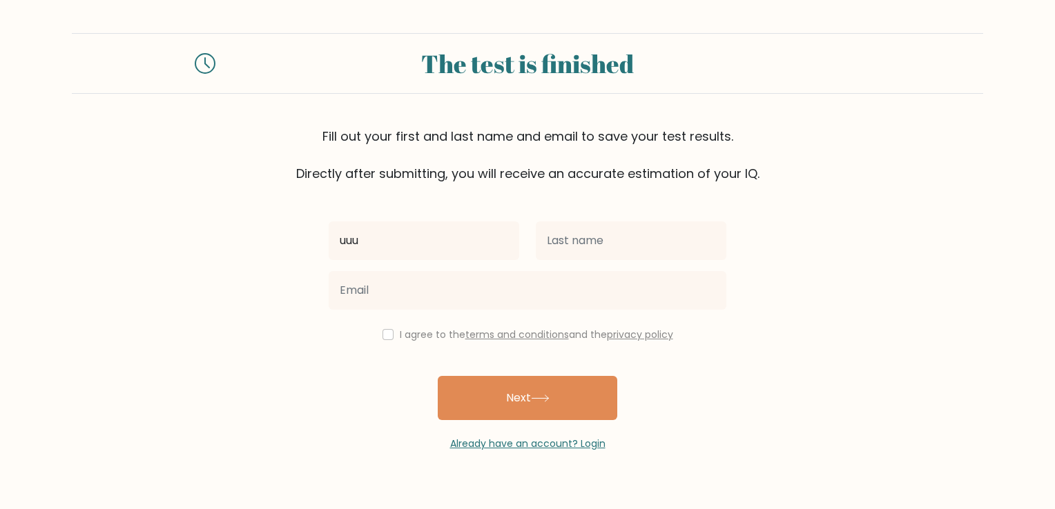
type input "uuu"
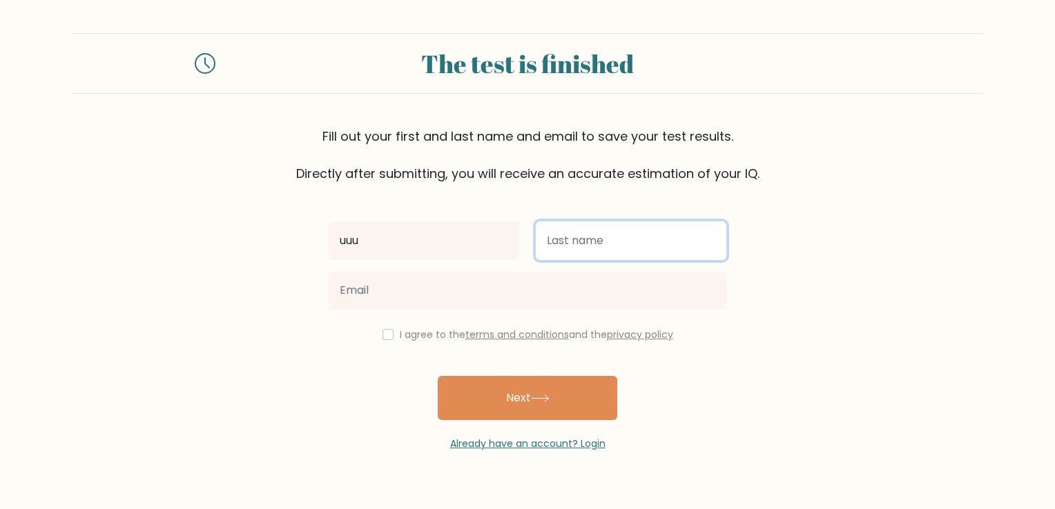
click at [609, 233] on input "text" at bounding box center [631, 241] width 191 height 39
type input "aaa"
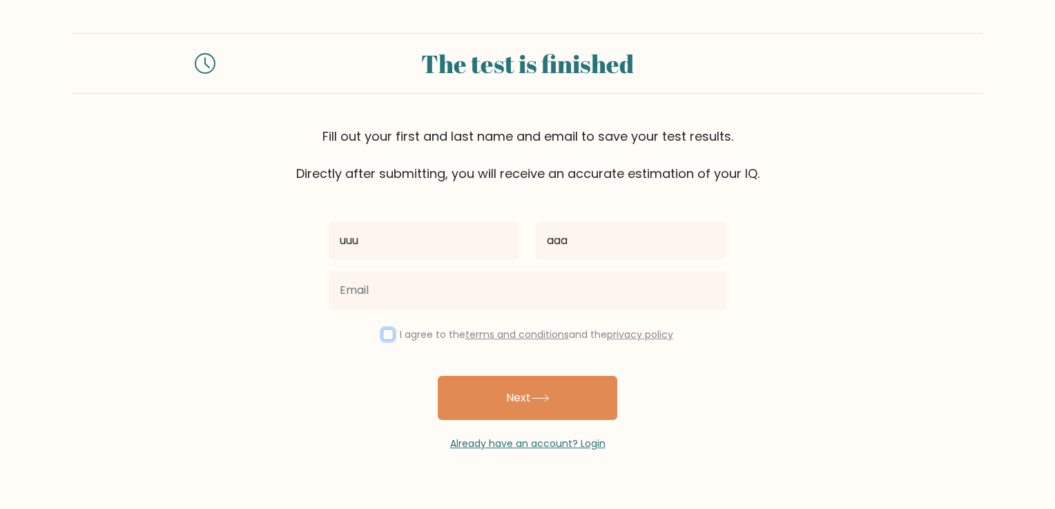
click at [382, 335] on input "checkbox" at bounding box center [387, 334] width 11 height 11
checkbox input "true"
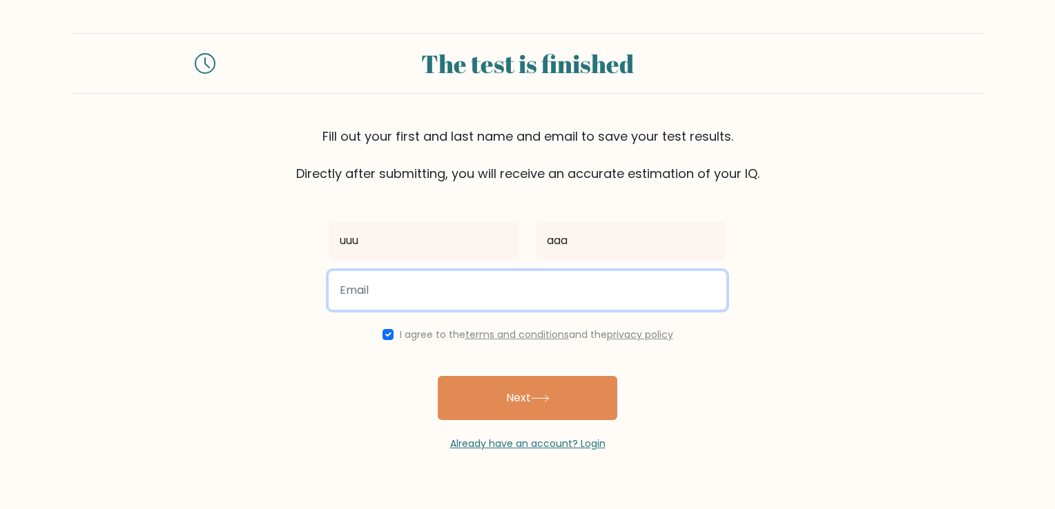
click at [375, 286] on input "email" at bounding box center [528, 290] width 398 height 39
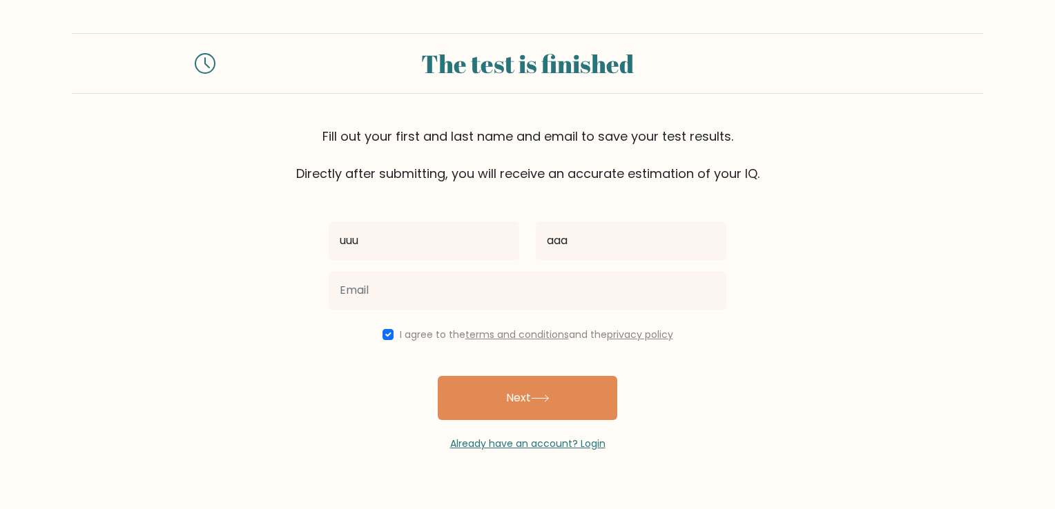
click at [280, 400] on form "The test is finished Fill out your first and last name and email to save your t…" at bounding box center [527, 242] width 1055 height 418
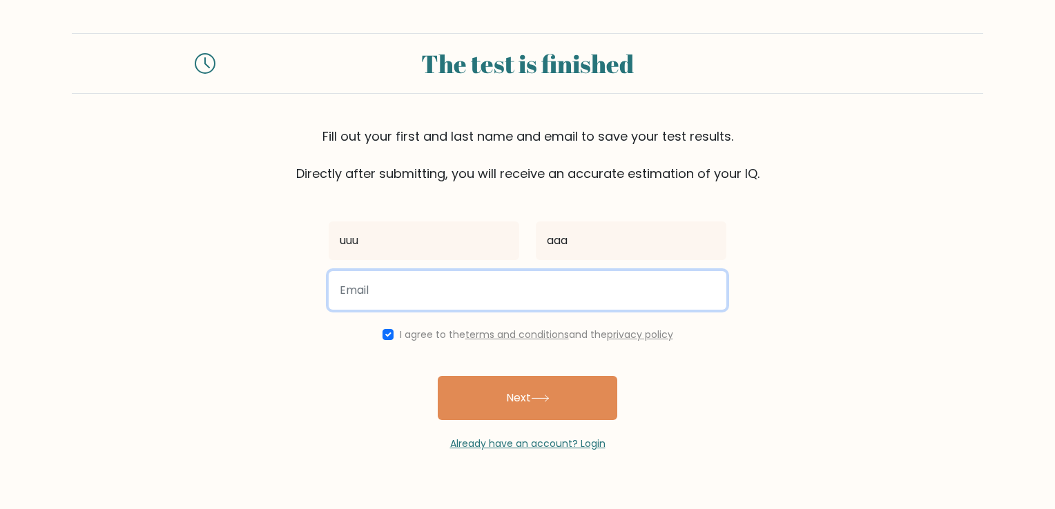
click at [354, 290] on input "email" at bounding box center [528, 290] width 398 height 39
type input "weblurker88@yahoo.com"
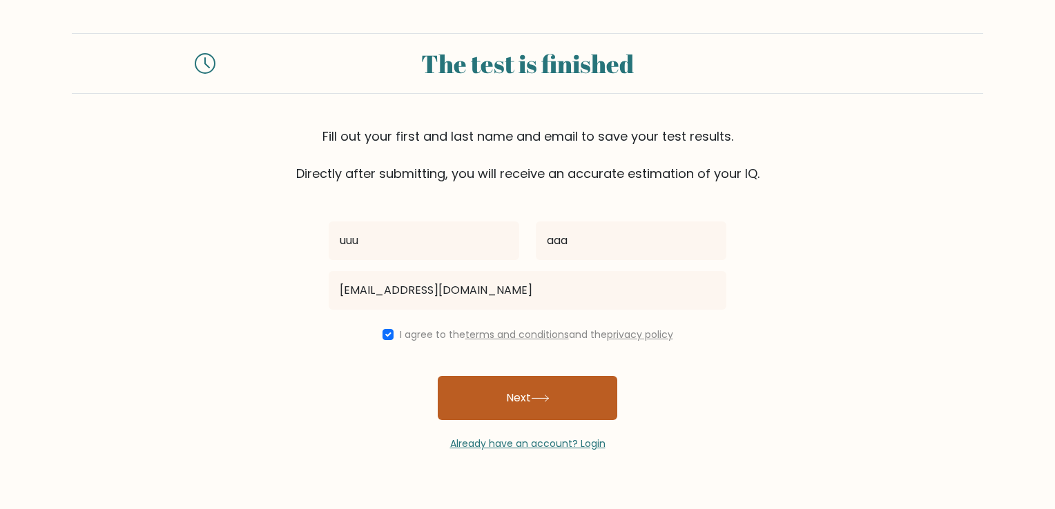
click at [518, 411] on button "Next" at bounding box center [527, 398] width 179 height 44
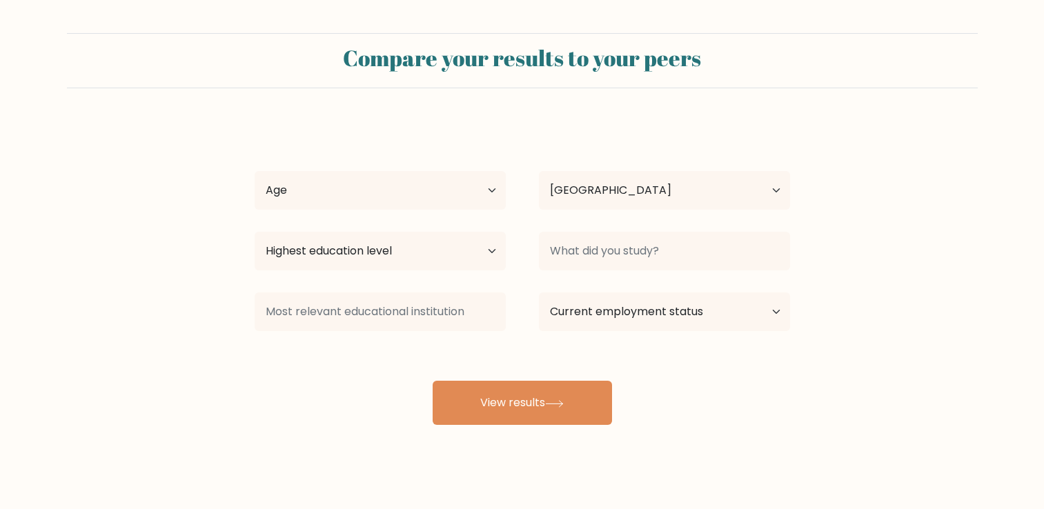
select select "IT"
click at [467, 198] on select "Age Under [DEMOGRAPHIC_DATA] [DEMOGRAPHIC_DATA] [DEMOGRAPHIC_DATA] [DEMOGRAPHIC…" at bounding box center [380, 190] width 251 height 39
select select "18_24"
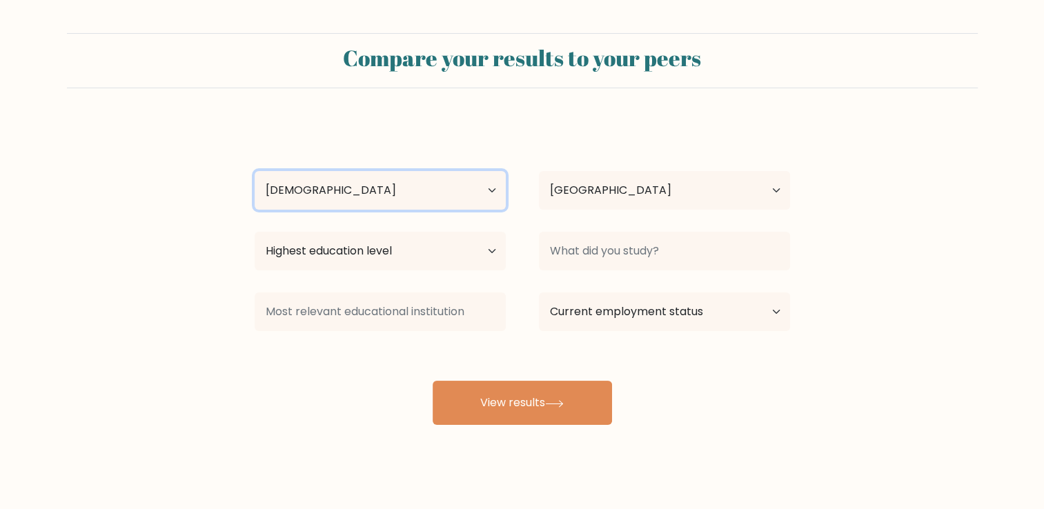
click at [255, 171] on select "Age Under [DEMOGRAPHIC_DATA] [DEMOGRAPHIC_DATA] [DEMOGRAPHIC_DATA] [DEMOGRAPHIC…" at bounding box center [380, 190] width 251 height 39
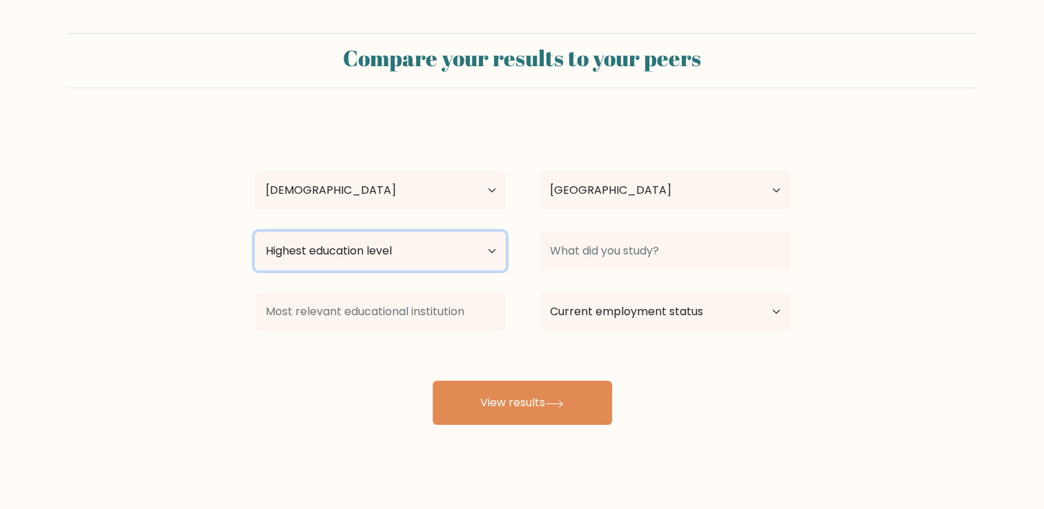
click at [379, 264] on select "Highest education level No schooling Primary Lower Secondary Upper Secondary Oc…" at bounding box center [380, 251] width 251 height 39
select select "bachelors_degree"
click at [255, 232] on select "Highest education level No schooling Primary Lower Secondary Upper Secondary Oc…" at bounding box center [380, 251] width 251 height 39
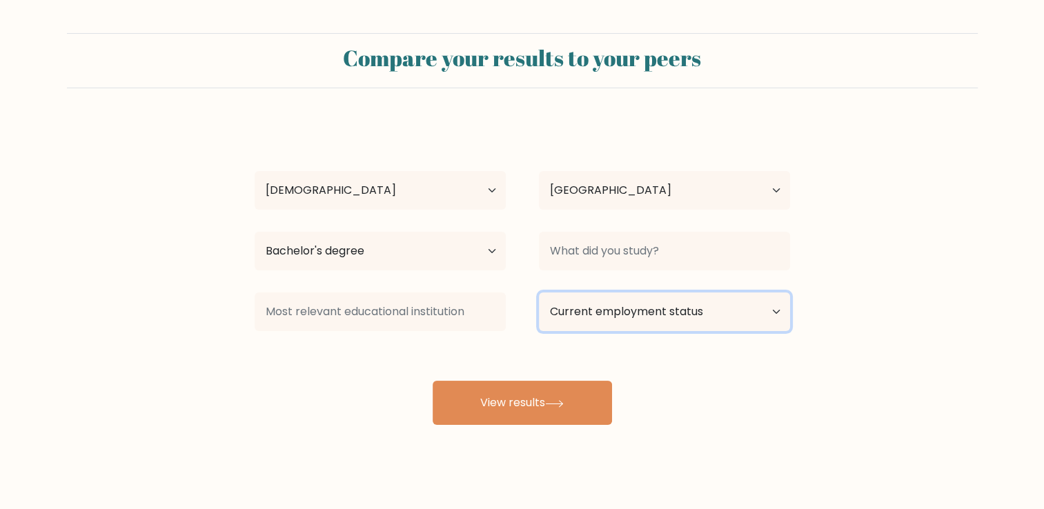
click at [599, 322] on select "Current employment status Employed Student Retired Other / prefer not to answer" at bounding box center [664, 312] width 251 height 39
select select "student"
click at [539, 293] on select "Current employment status Employed Student Retired Other / prefer not to answer" at bounding box center [664, 312] width 251 height 39
click at [505, 426] on div "Compare your results to your peers uuu aaa Age Under 18 years old 18-24 years o…" at bounding box center [522, 261] width 1044 height 523
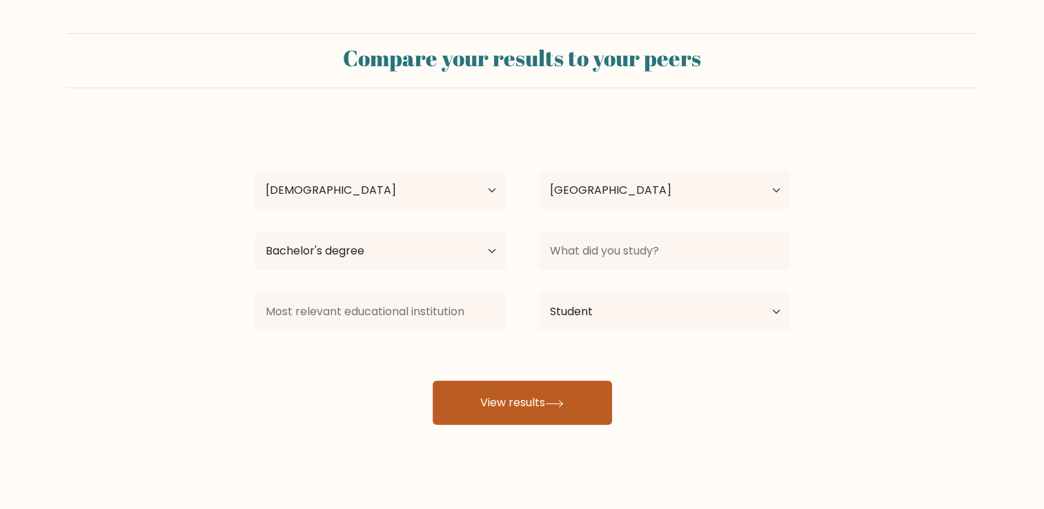
click at [540, 409] on button "View results" at bounding box center [522, 403] width 179 height 44
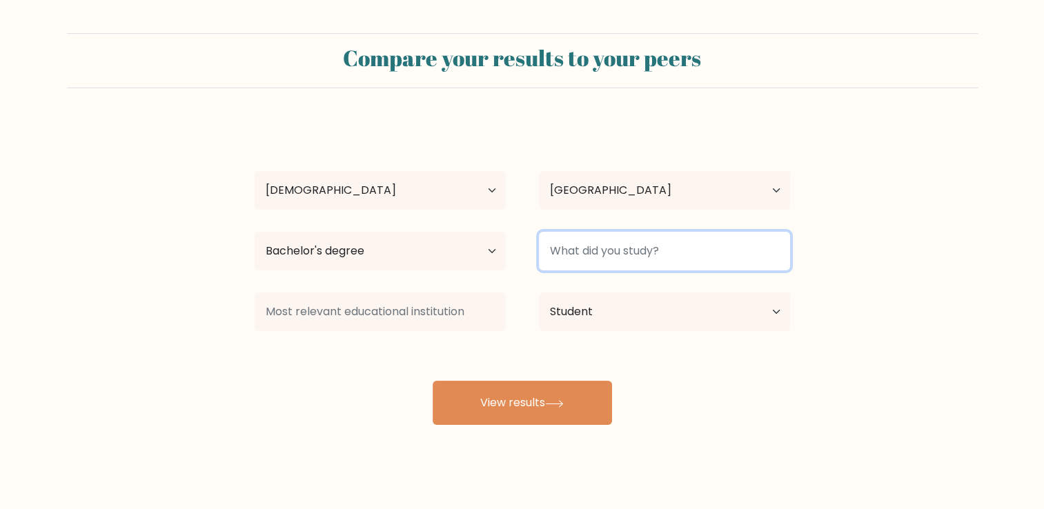
click at [605, 257] on input at bounding box center [664, 251] width 251 height 39
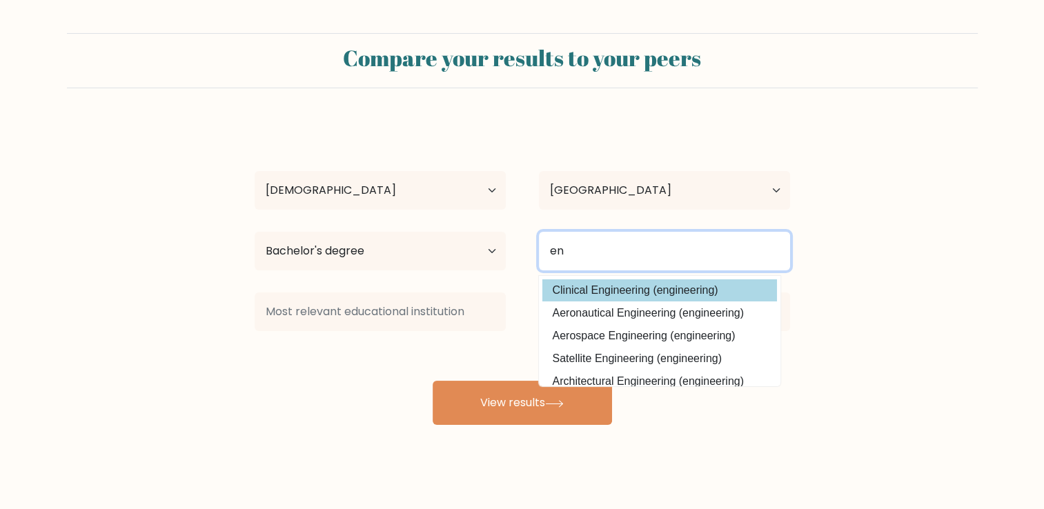
type input "e"
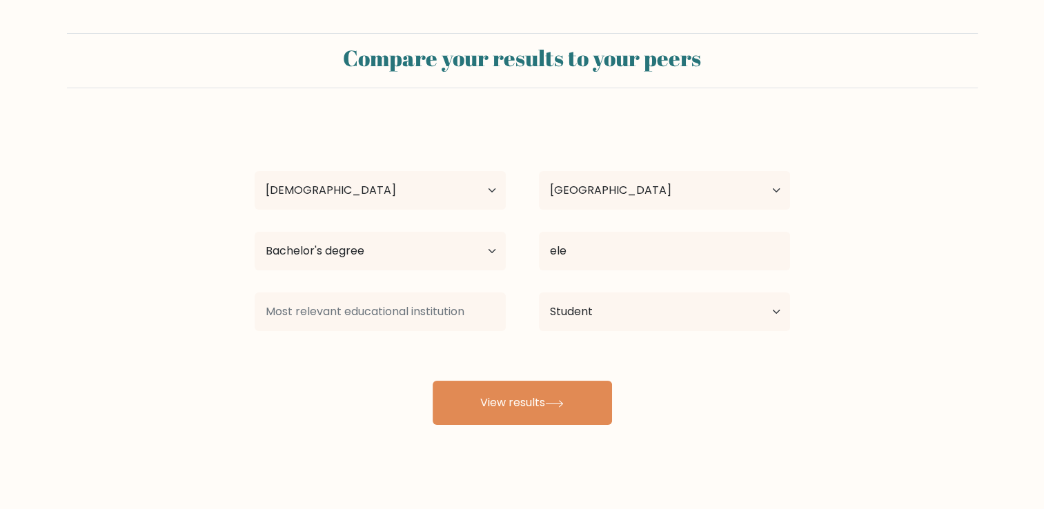
click at [635, 347] on div "uuu aaa Age Under 18 years old 18-24 years old 25-34 years old 35-44 years old …" at bounding box center [522, 274] width 552 height 304
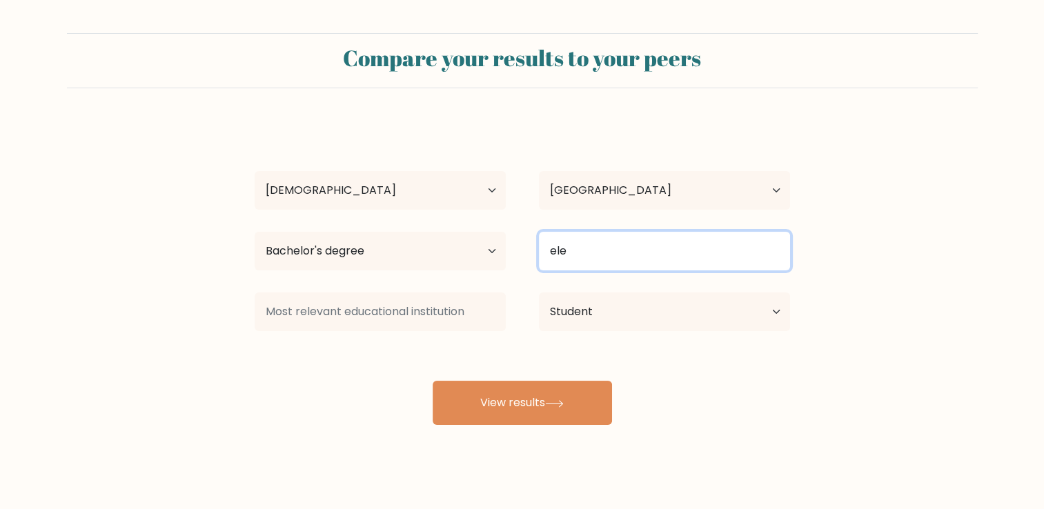
click at [606, 268] on input "ele" at bounding box center [664, 251] width 251 height 39
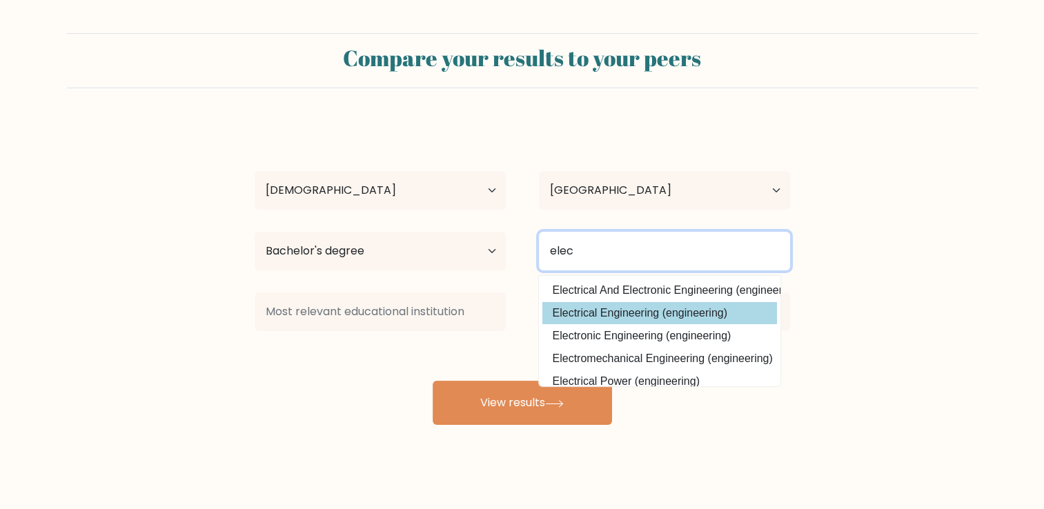
type input "elec"
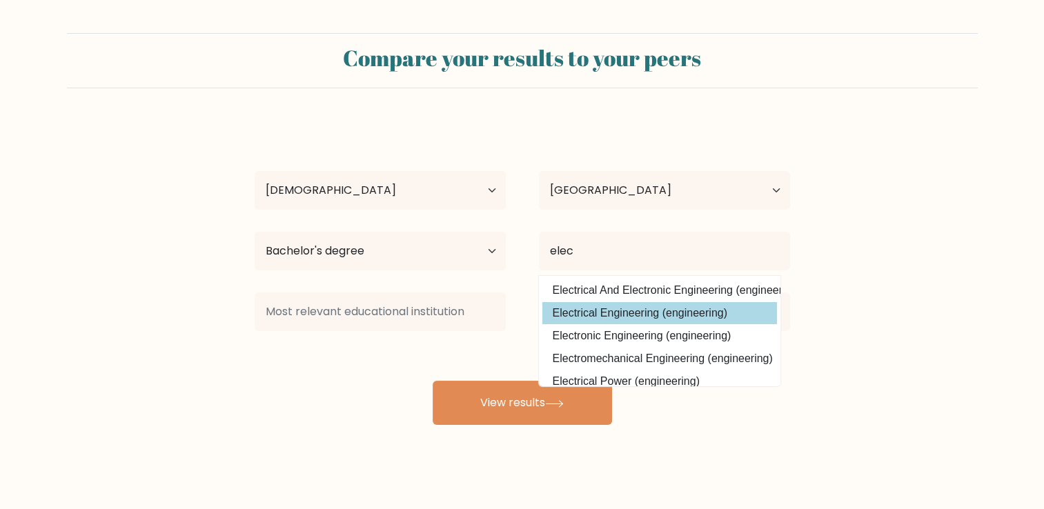
click at [661, 314] on div "uuu aaa Age Under 18 years old 18-24 years old 25-34 years old 35-44 years old …" at bounding box center [522, 274] width 552 height 304
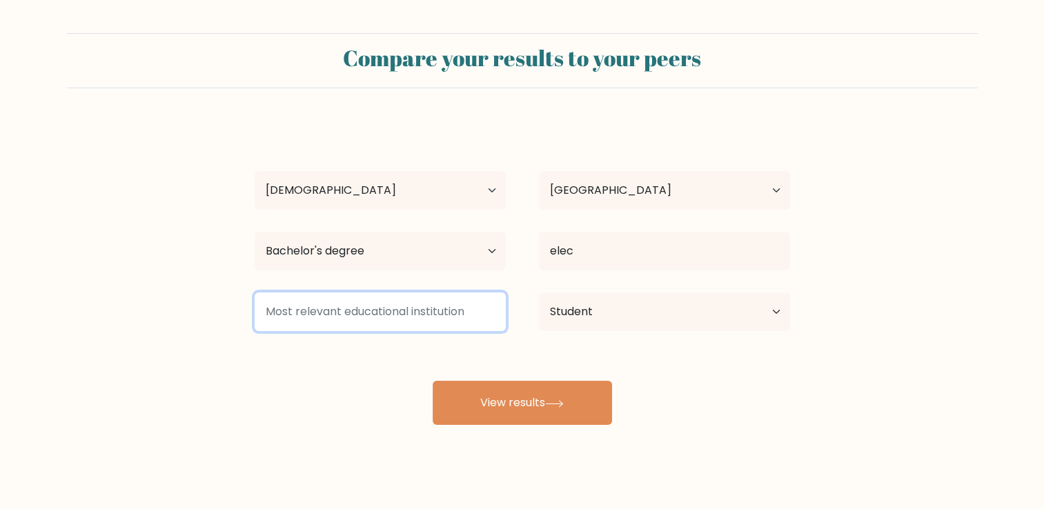
click at [453, 308] on input at bounding box center [380, 312] width 251 height 39
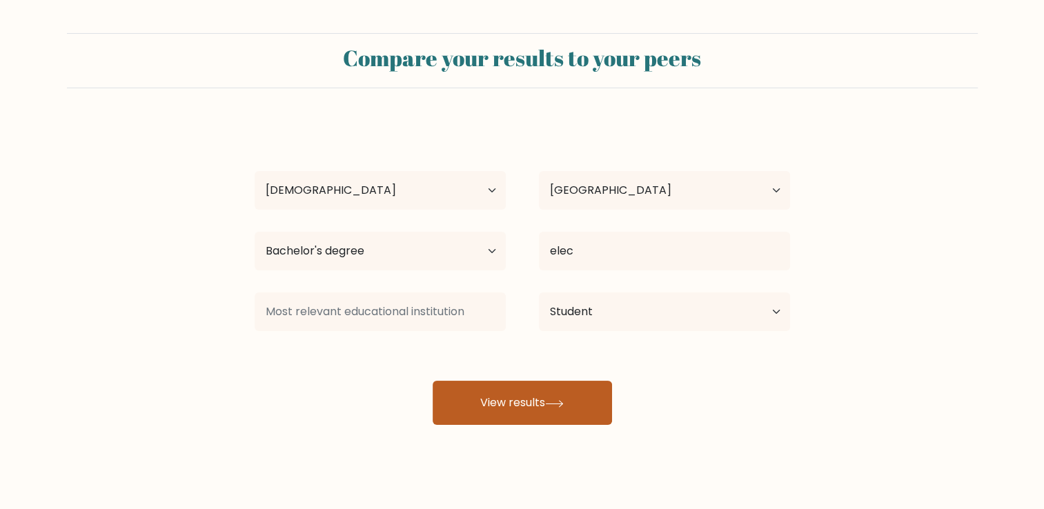
click at [483, 390] on button "View results" at bounding box center [522, 403] width 179 height 44
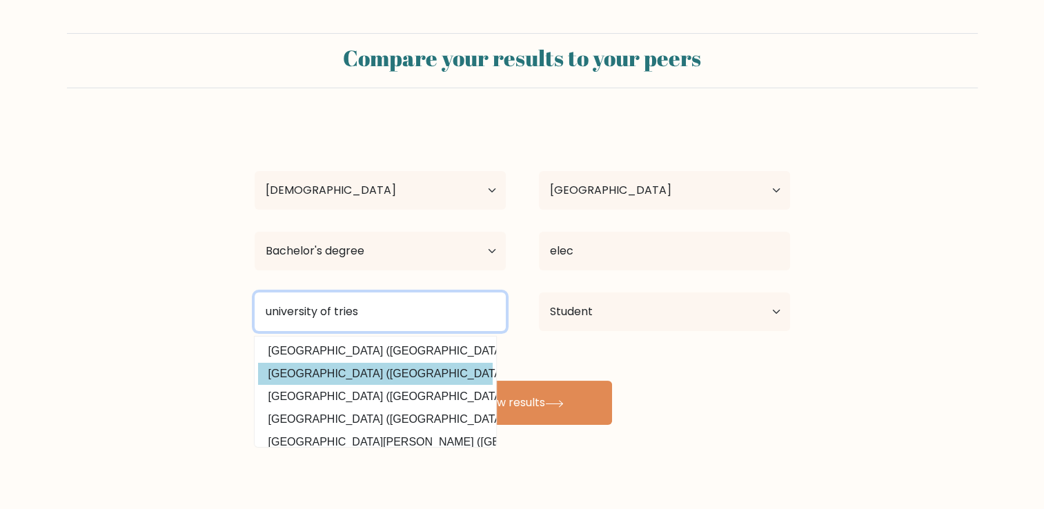
type input "university of tries"
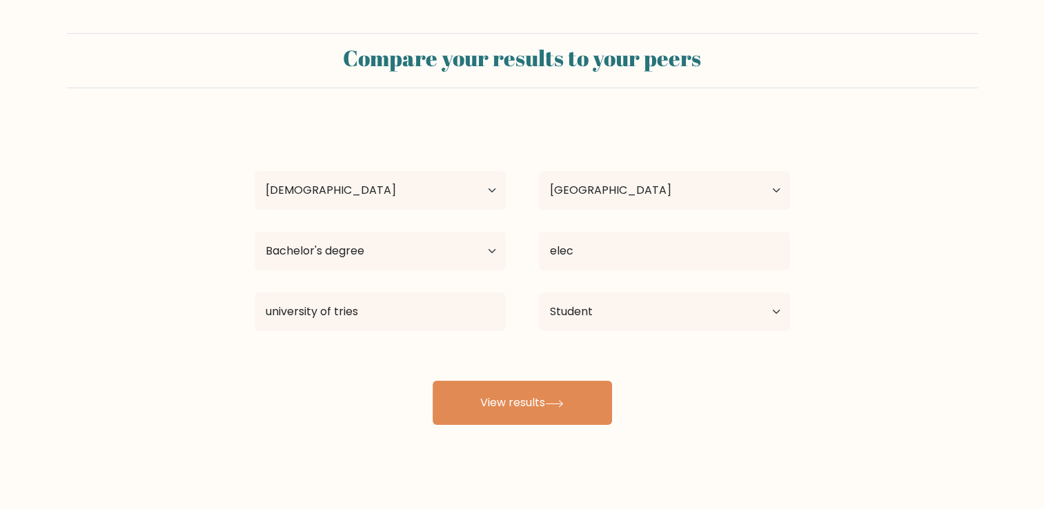
click at [431, 371] on div "uuu aaa Age Under 18 years old 18-24 years old 25-34 years old 35-44 years old …" at bounding box center [522, 274] width 552 height 304
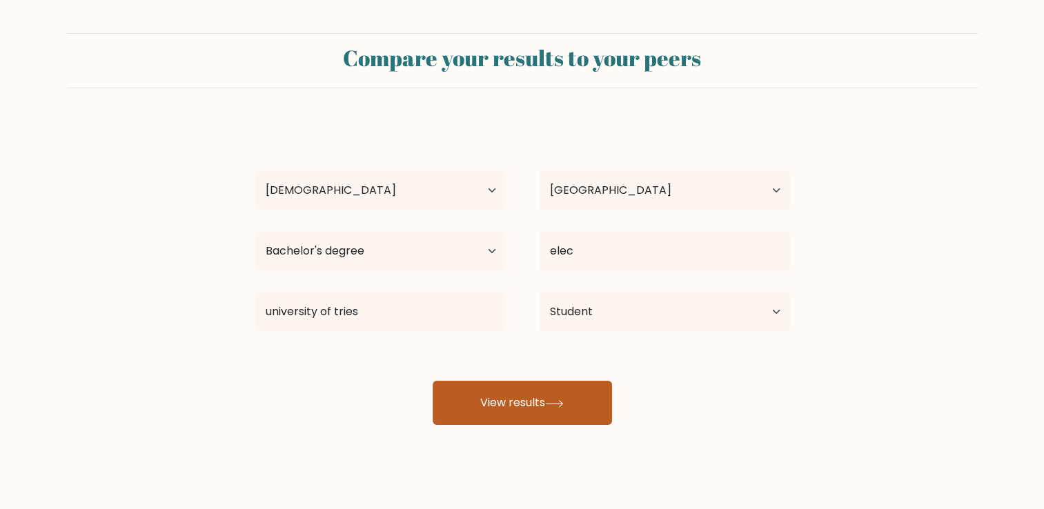
click at [485, 405] on button "View results" at bounding box center [522, 403] width 179 height 44
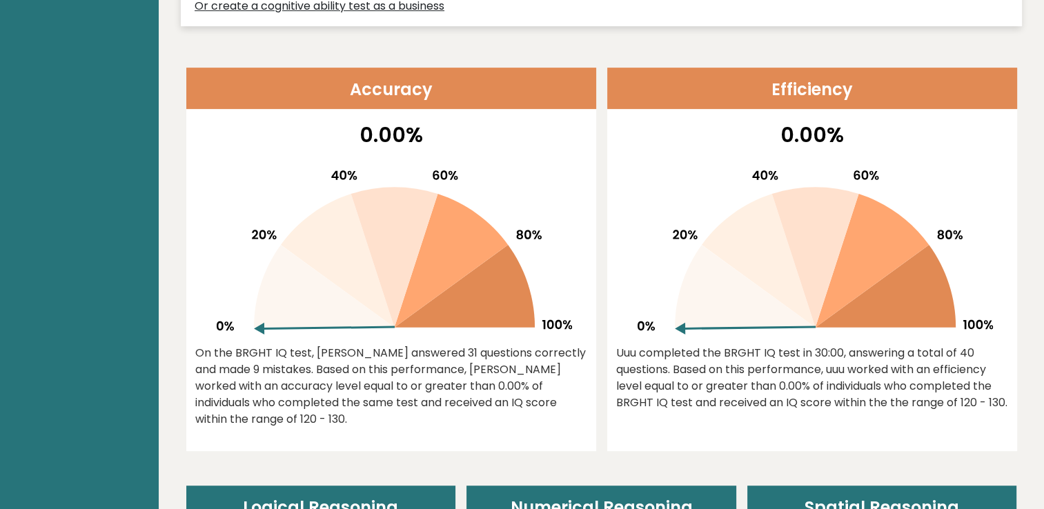
scroll to position [538, 0]
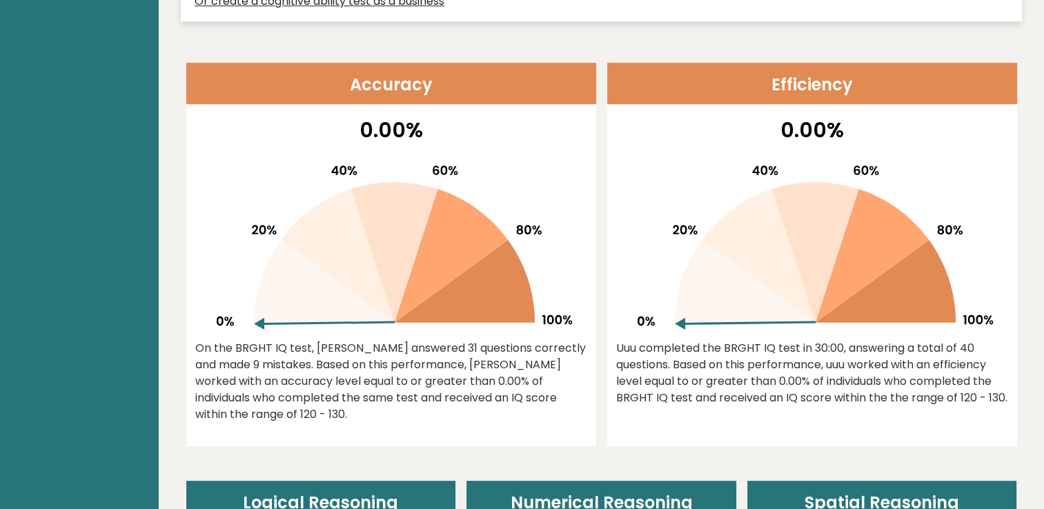
click at [883, 202] on icon at bounding box center [873, 256] width 114 height 134
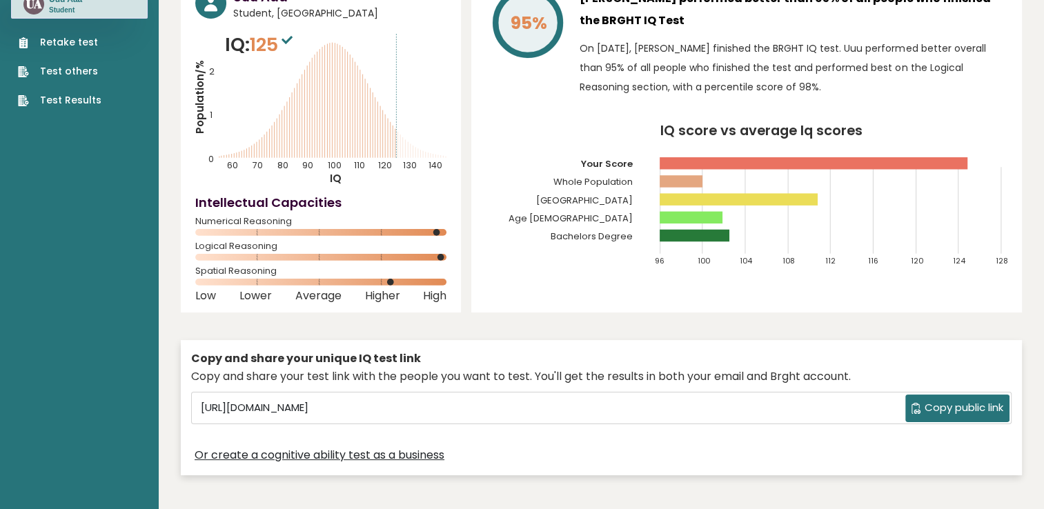
scroll to position [0, 0]
